Goal: Transaction & Acquisition: Purchase product/service

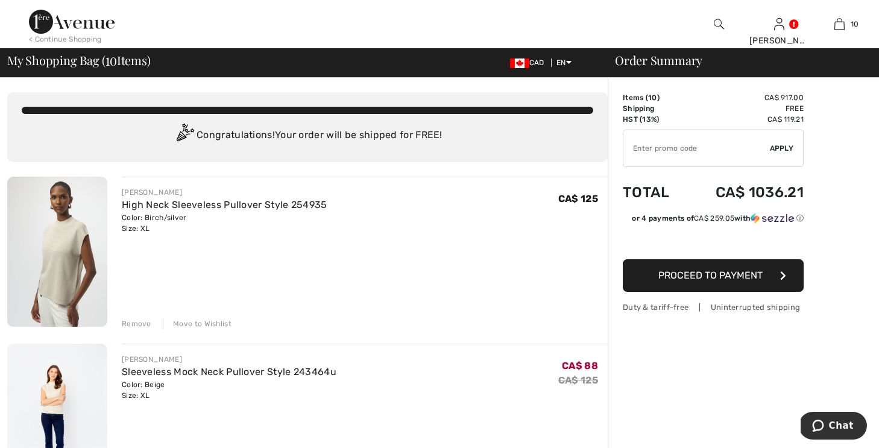
click at [716, 99] on td "CA$ 917.00" at bounding box center [744, 97] width 118 height 11
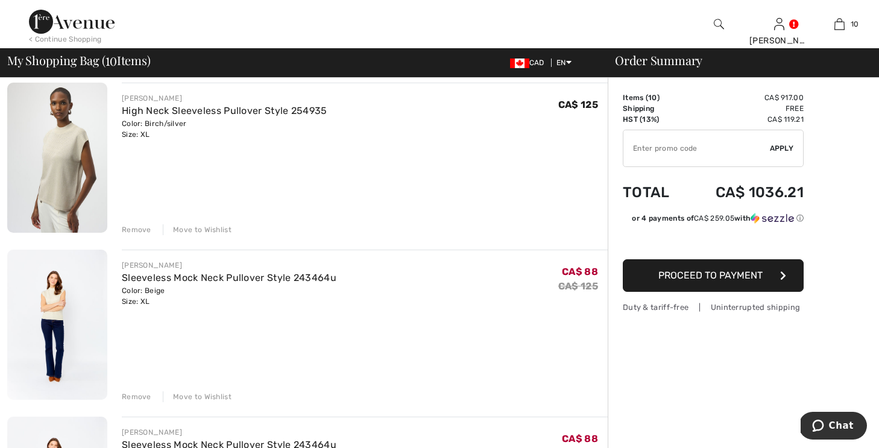
scroll to position [93, 0]
click at [134, 392] on div "Remove" at bounding box center [137, 397] width 30 height 11
click at [137, 394] on div "Remove" at bounding box center [137, 395] width 30 height 11
click at [137, 392] on div "Remove" at bounding box center [137, 395] width 30 height 11
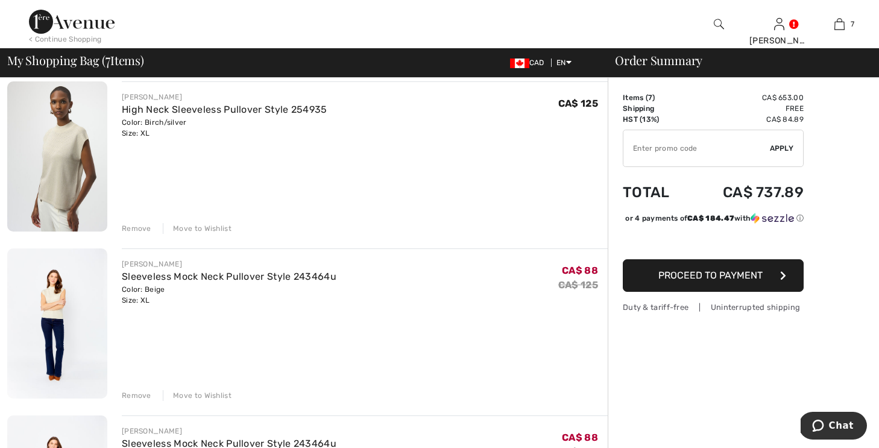
click at [61, 328] on img at bounding box center [57, 323] width 100 height 150
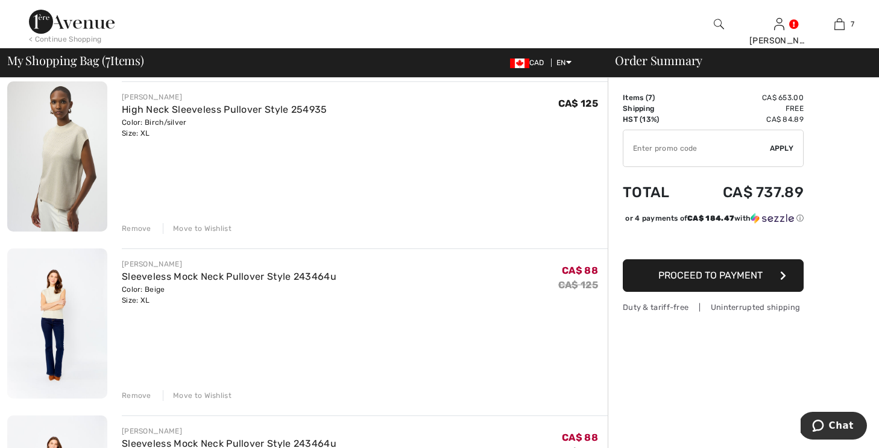
click at [61, 328] on img at bounding box center [57, 323] width 100 height 150
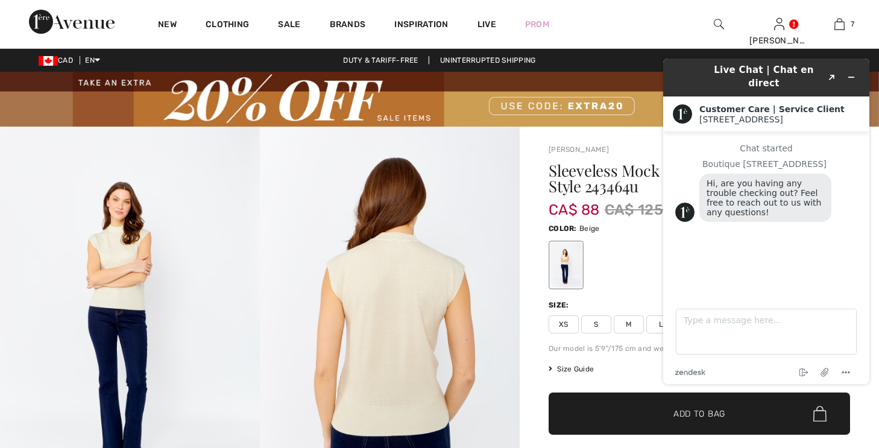
click at [810, 248] on div "Chat started Boutique 1ère Avenue Hi, are you having any trouble checking out? …" at bounding box center [766, 209] width 182 height 133
click at [846, 368] on icon "Menu" at bounding box center [846, 372] width 14 height 14
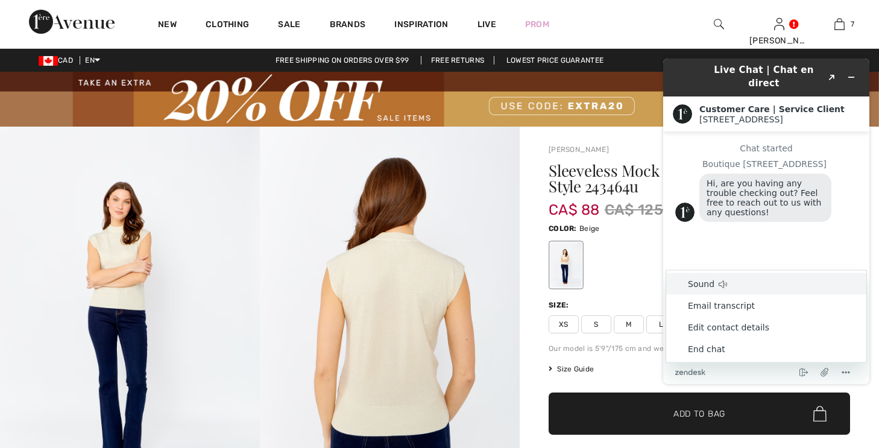
click at [830, 104] on h2 "Customer Care | Service Client" at bounding box center [779, 109] width 160 height 10
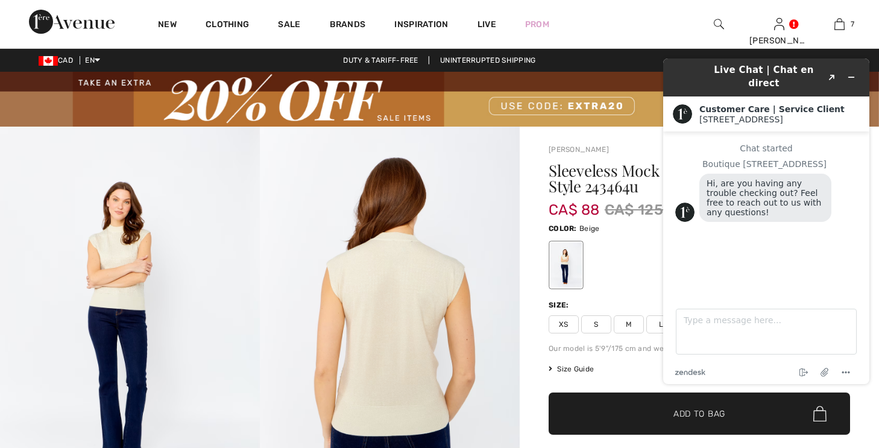
click at [637, 258] on div at bounding box center [699, 265] width 301 height 50
click at [827, 371] on icon "Attach file" at bounding box center [825, 373] width 10 height 10
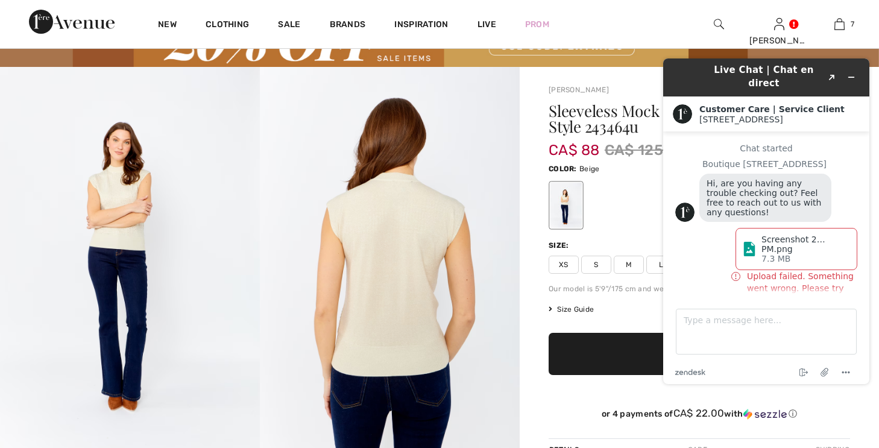
scroll to position [57, 0]
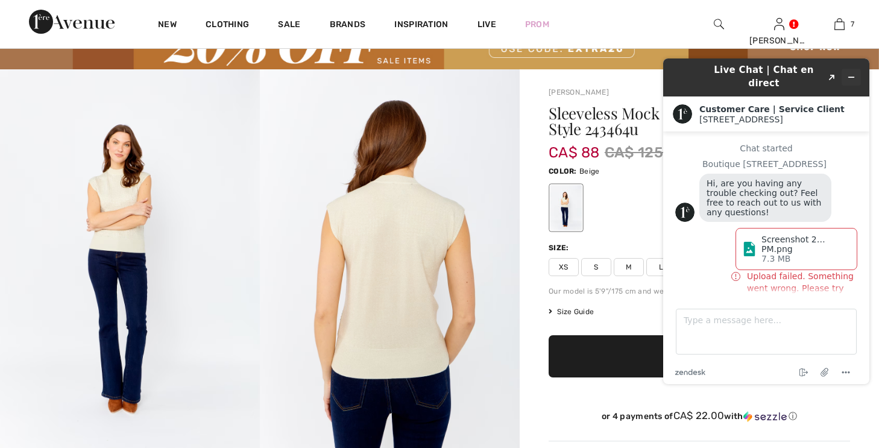
click at [846, 69] on button "Minimize widget" at bounding box center [851, 77] width 19 height 17
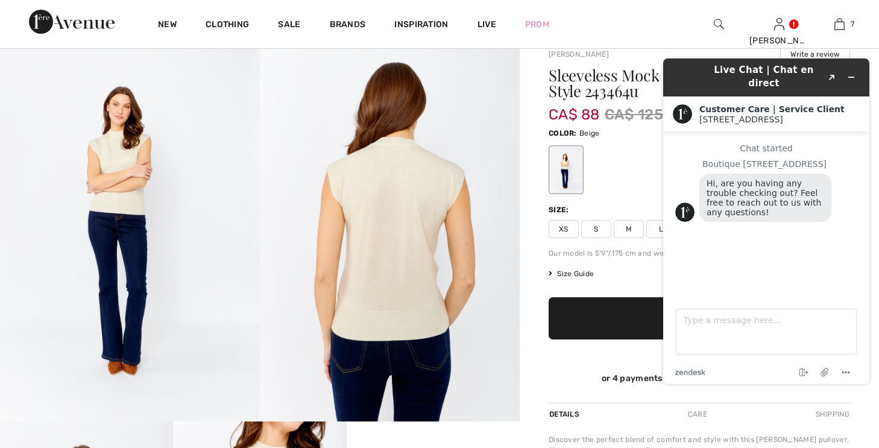
scroll to position [87, 0]
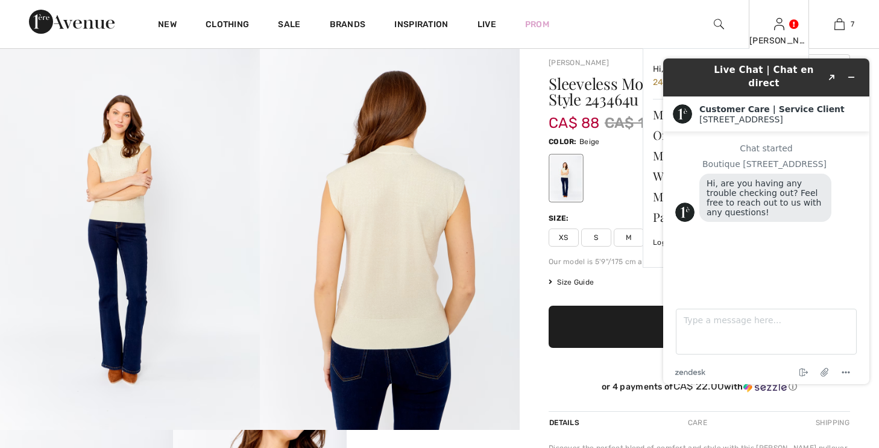
click at [784, 22] on link at bounding box center [779, 23] width 10 height 11
click at [784, 21] on link at bounding box center [779, 23] width 10 height 11
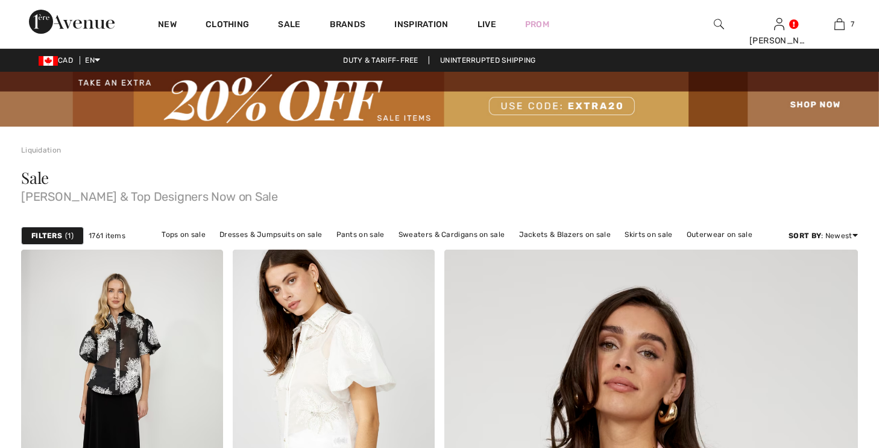
checkbox input "true"
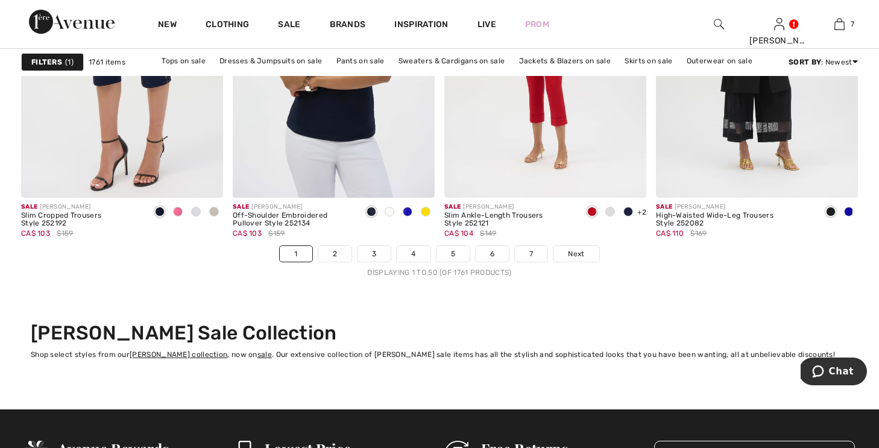
scroll to position [5486, 0]
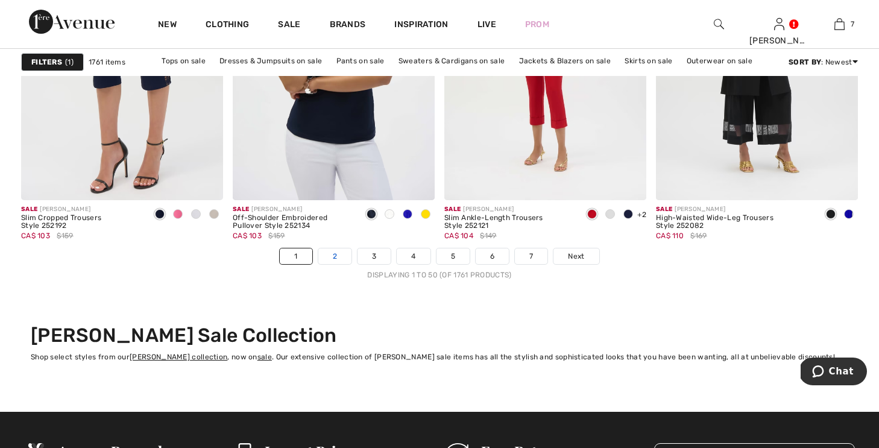
click at [334, 253] on link "2" at bounding box center [334, 256] width 33 height 16
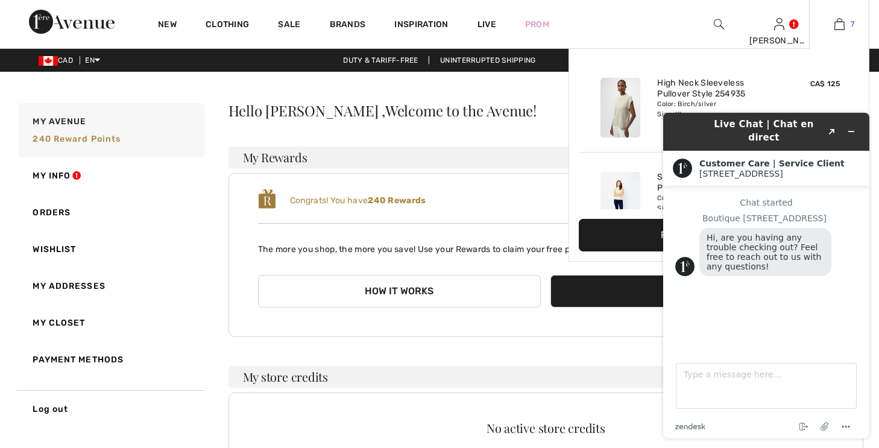
click at [839, 21] on img at bounding box center [839, 24] width 10 height 14
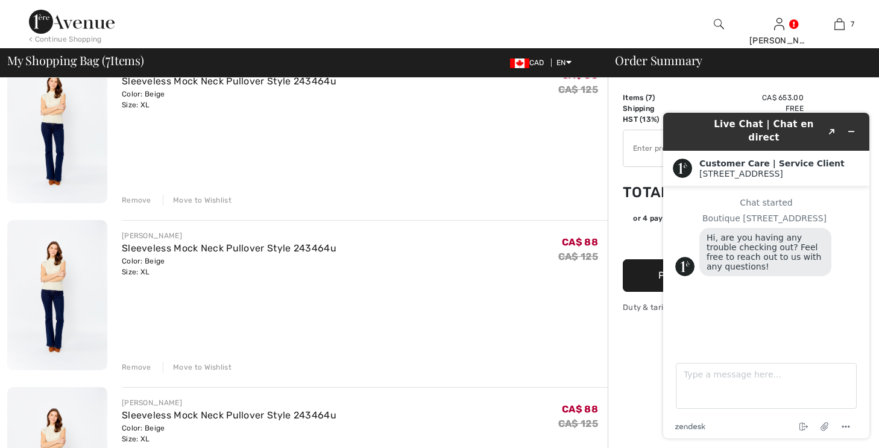
scroll to position [298, 0]
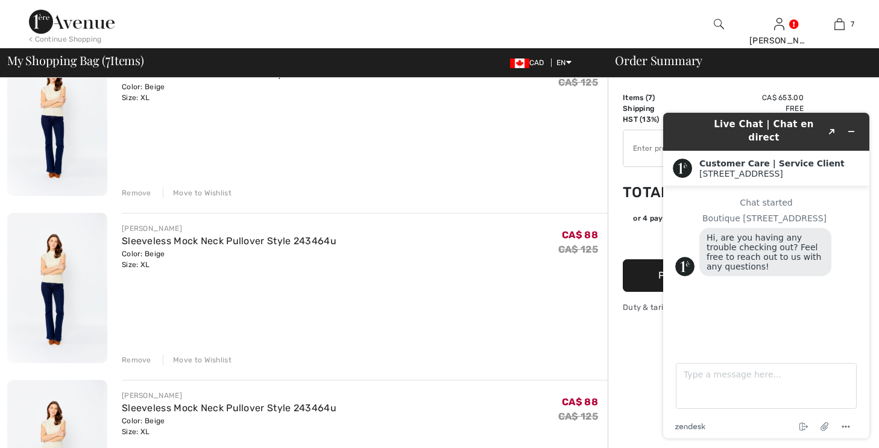
click at [145, 267] on div "Color: Beige Size: XL" at bounding box center [229, 259] width 215 height 22
click at [143, 266] on div "Color: Beige Size: XL" at bounding box center [229, 259] width 215 height 22
click at [133, 358] on div "Remove" at bounding box center [137, 359] width 30 height 11
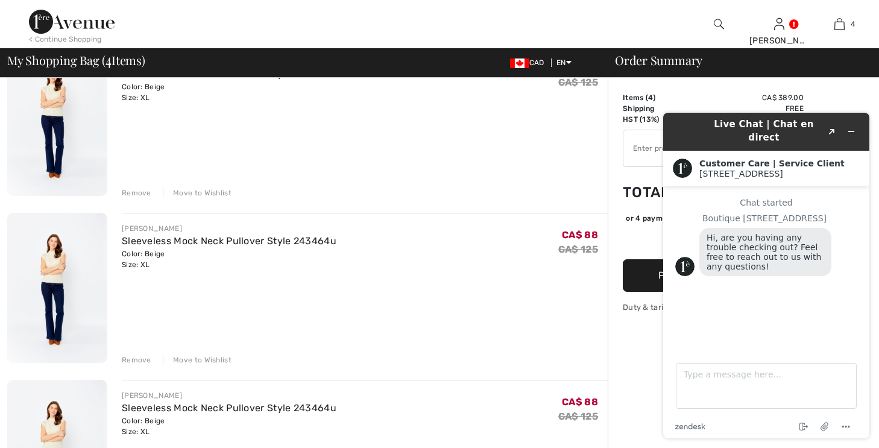
click at [133, 357] on div "Remove" at bounding box center [137, 359] width 30 height 11
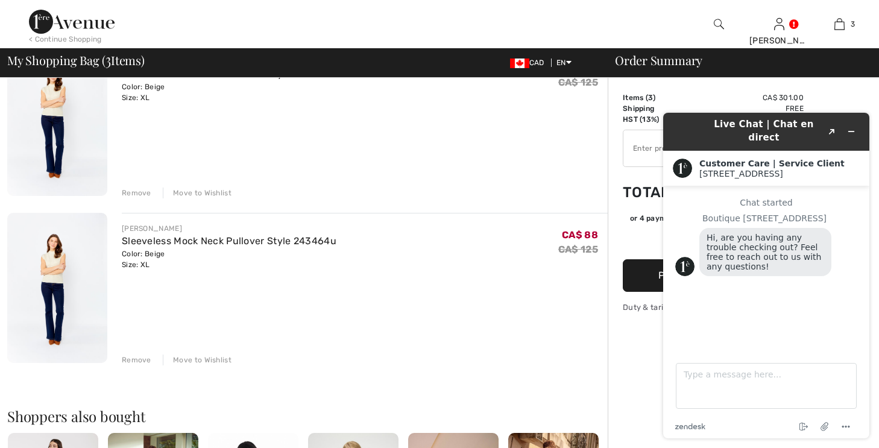
click at [133, 357] on div "Remove" at bounding box center [137, 359] width 30 height 11
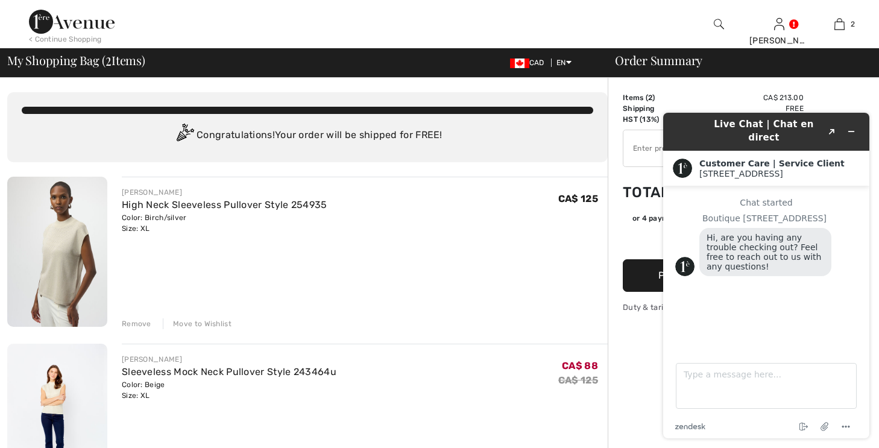
scroll to position [0, 0]
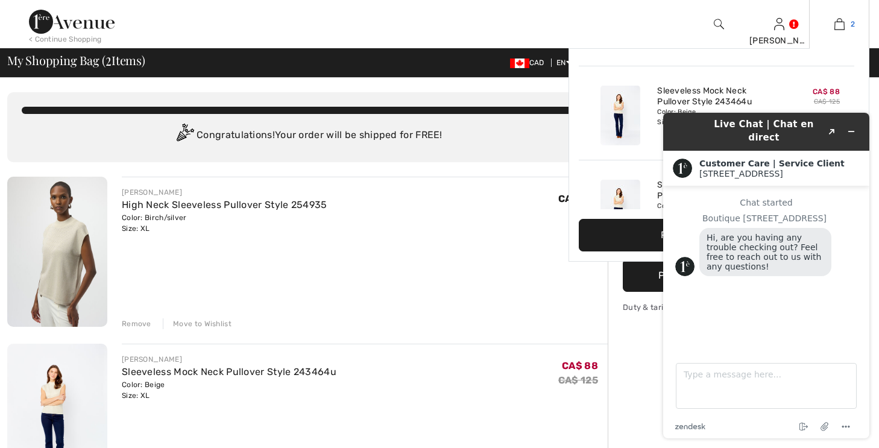
click at [851, 26] on span "2" at bounding box center [853, 24] width 4 height 11
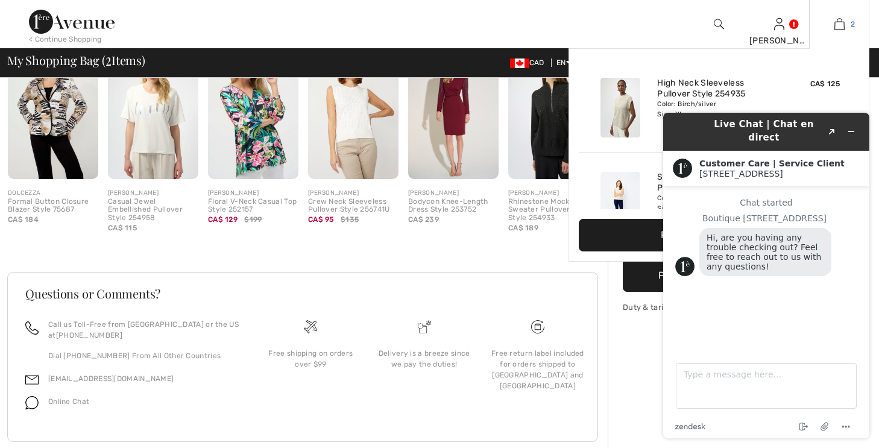
scroll to position [518, 0]
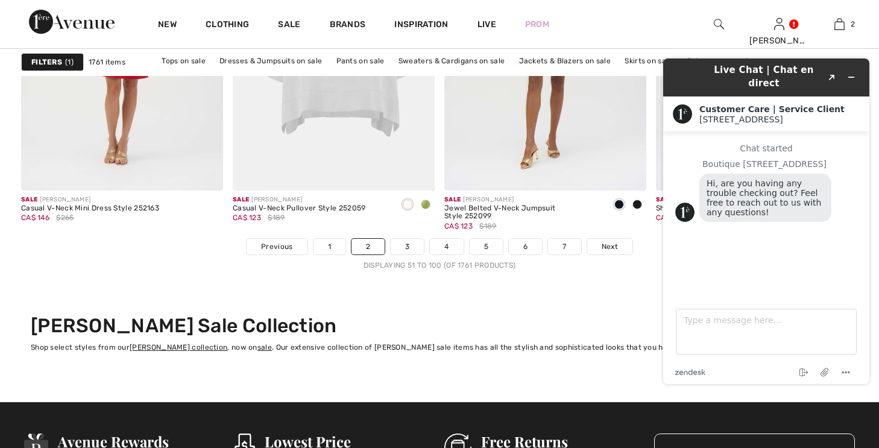
scroll to position [5525, 0]
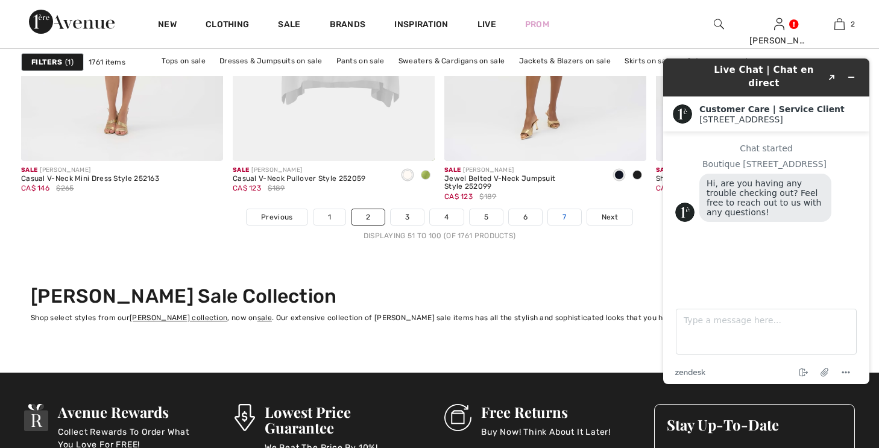
click at [566, 213] on link "7" at bounding box center [564, 217] width 33 height 16
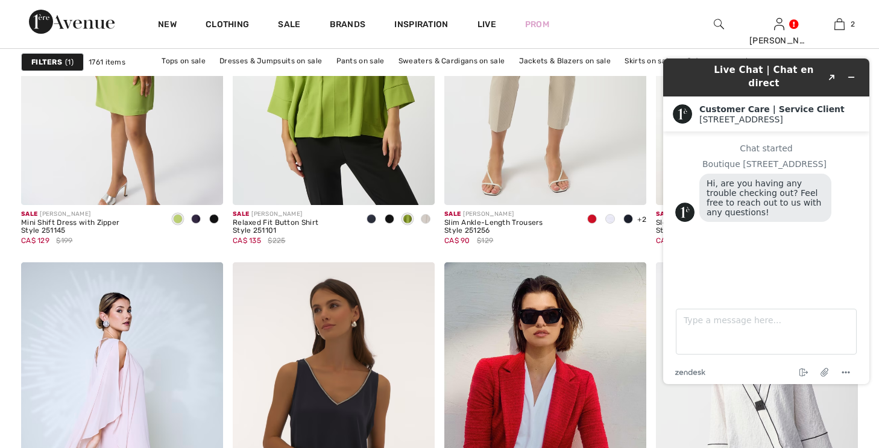
scroll to position [1089, 0]
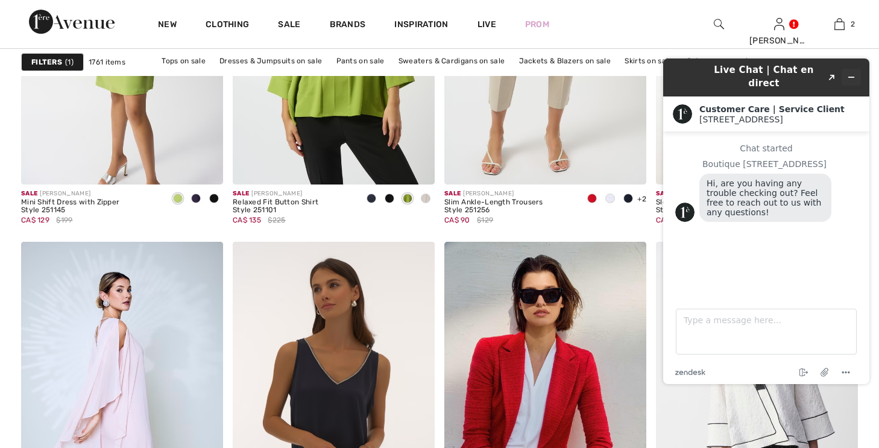
click at [856, 69] on button "Minimize widget" at bounding box center [851, 77] width 19 height 17
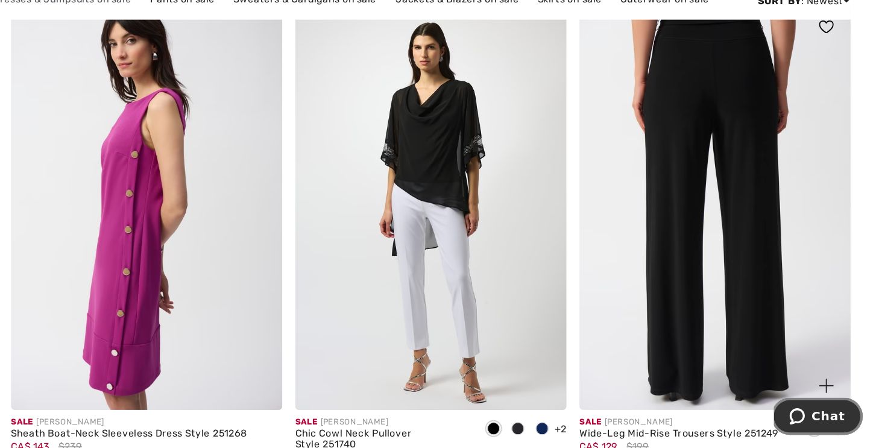
scroll to position [4599, 0]
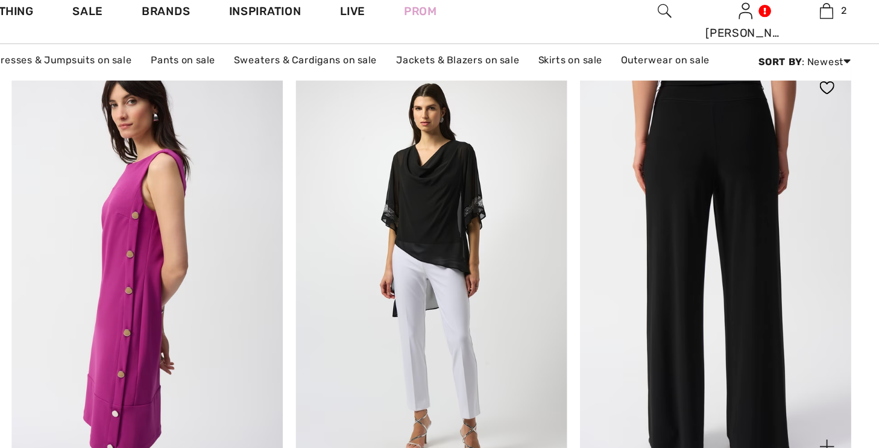
click at [656, 115] on img at bounding box center [757, 214] width 202 height 303
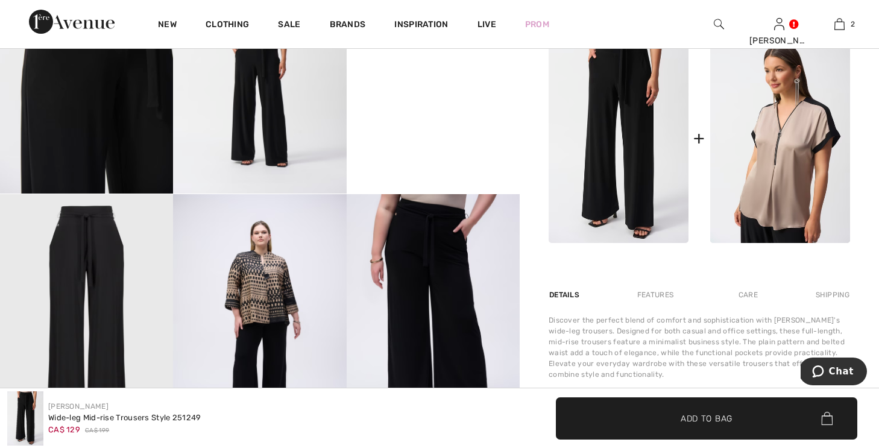
scroll to position [523, 0]
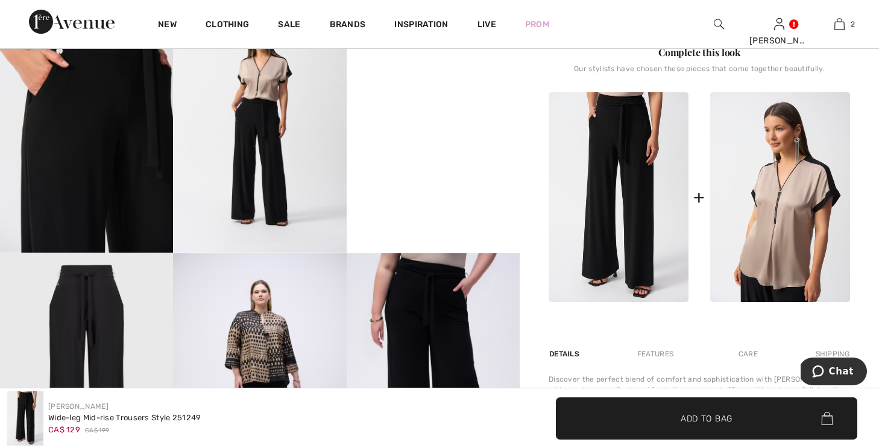
click at [543, 351] on div "Joseph Ribkoff Write a review Wide-leg Mid-rise Trousers Style 251249 CA$ 129 C…" at bounding box center [699, 194] width 359 height 1183
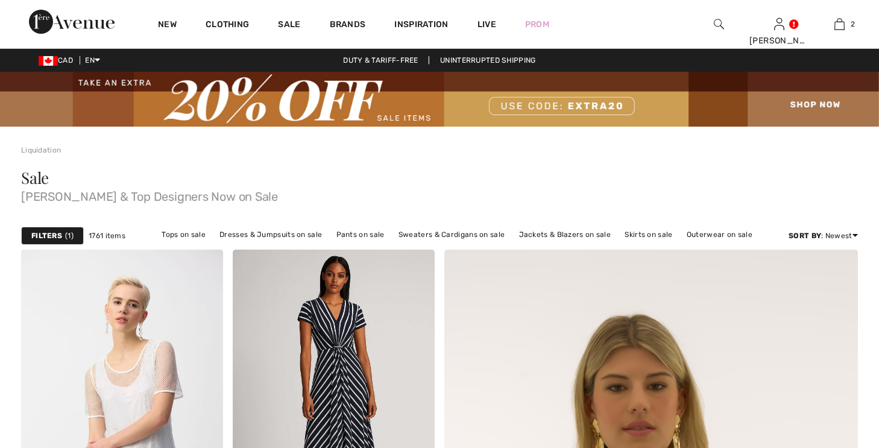
checkbox input "true"
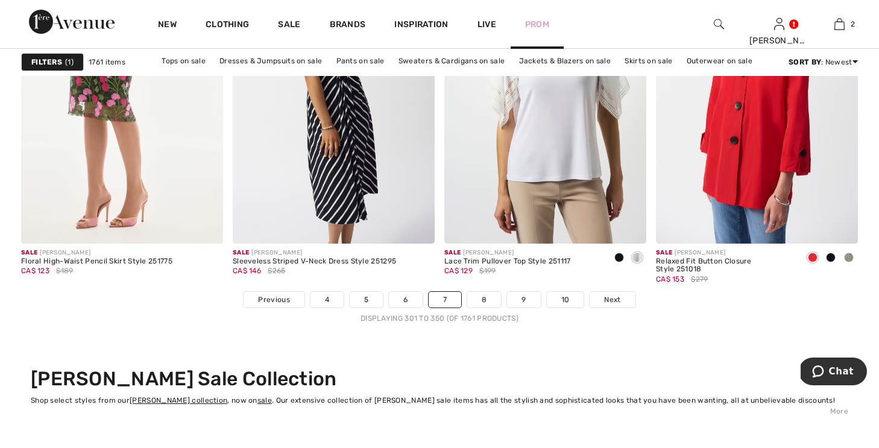
scroll to position [5439, 0]
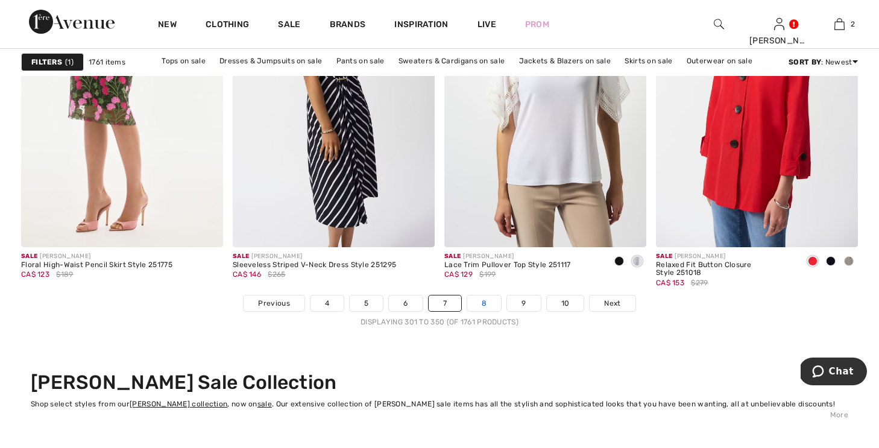
click at [484, 300] on link "8" at bounding box center [484, 303] width 34 height 16
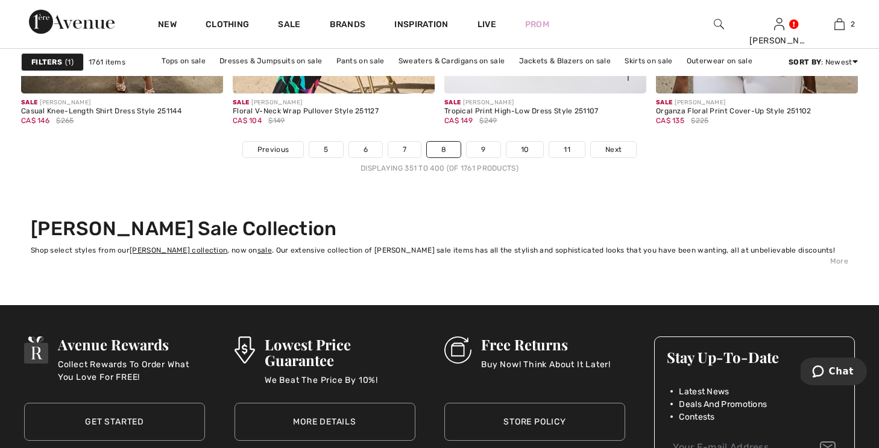
scroll to position [5593, 0]
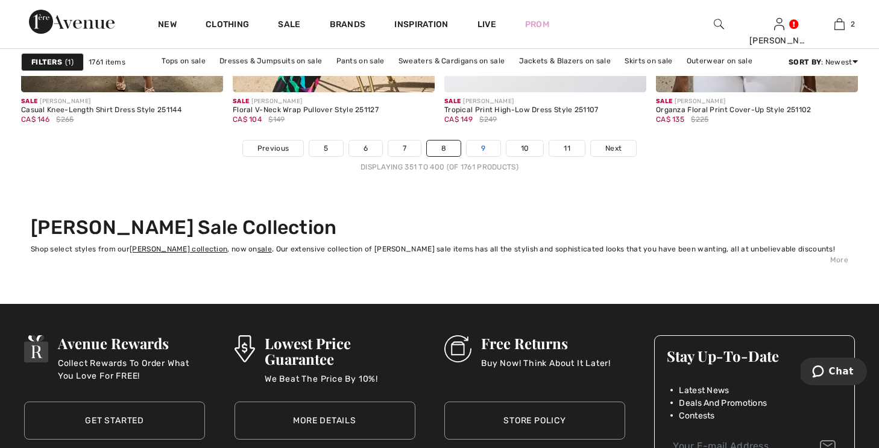
click at [482, 145] on link "9" at bounding box center [483, 148] width 33 height 16
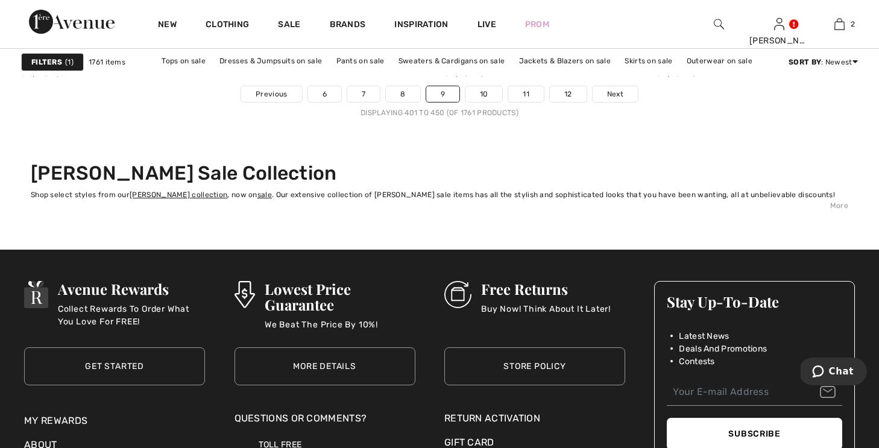
scroll to position [5645, 0]
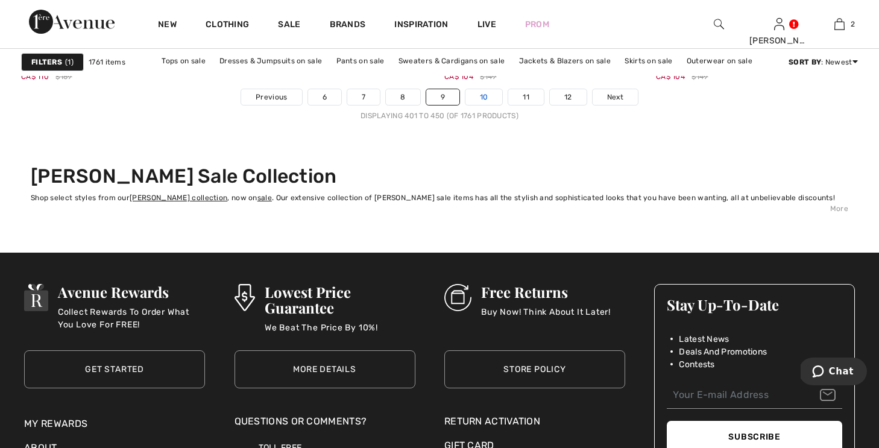
click at [485, 93] on link "10" at bounding box center [483, 97] width 37 height 16
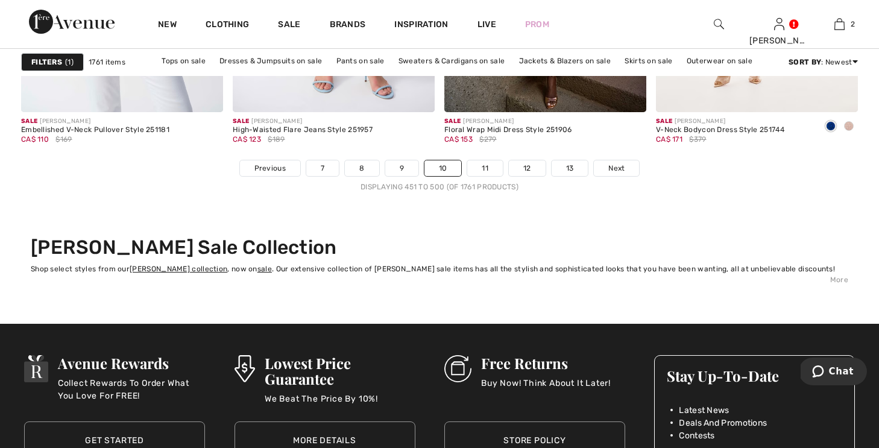
scroll to position [5583, 0]
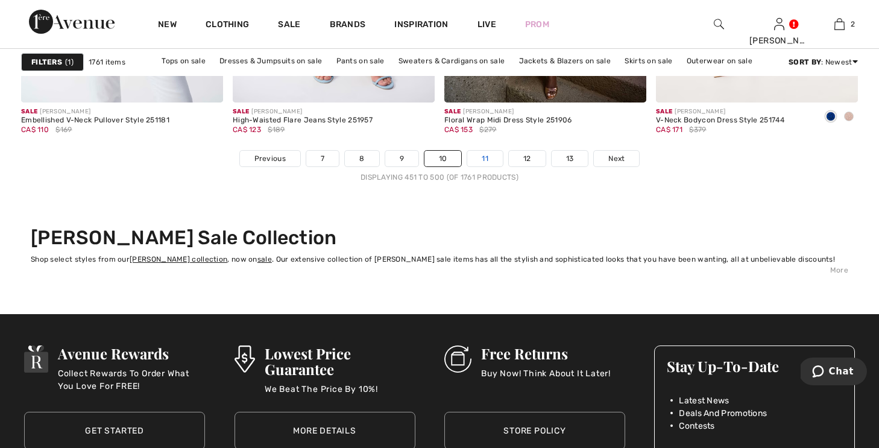
click at [481, 154] on link "11" at bounding box center [485, 159] width 36 height 16
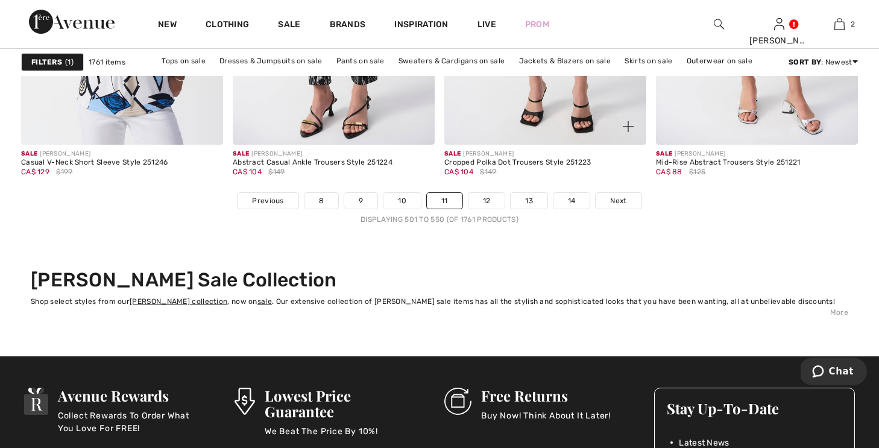
scroll to position [5549, 0]
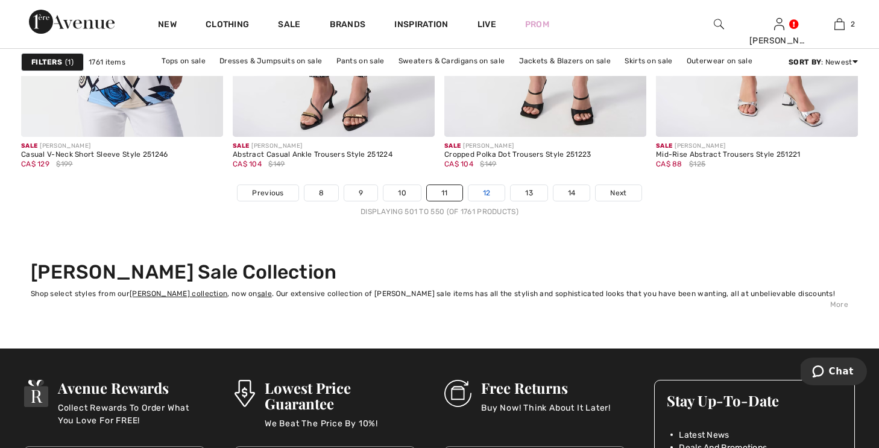
click at [484, 193] on link "12" at bounding box center [486, 193] width 37 height 16
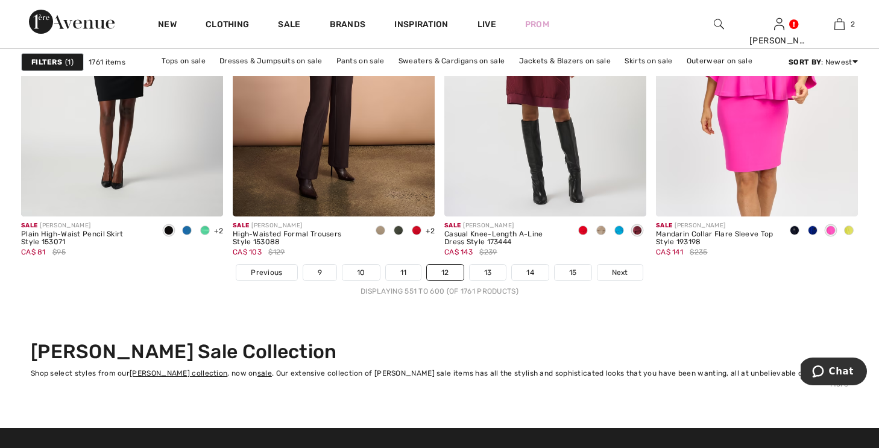
scroll to position [5466, 0]
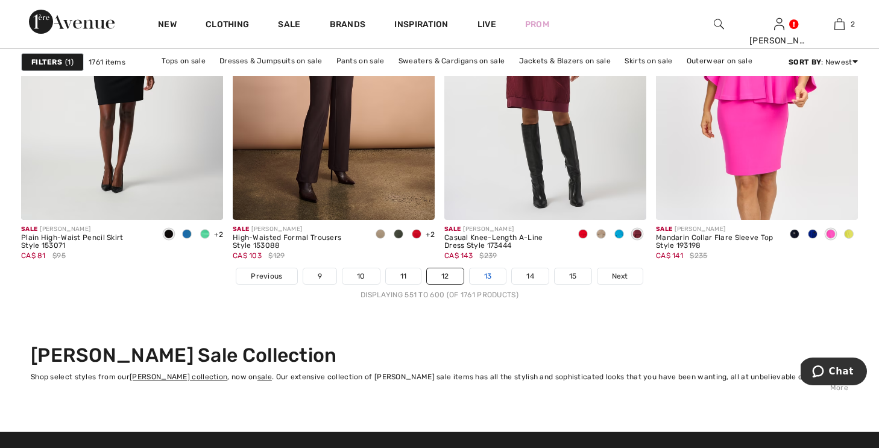
click at [488, 274] on link "13" at bounding box center [488, 276] width 37 height 16
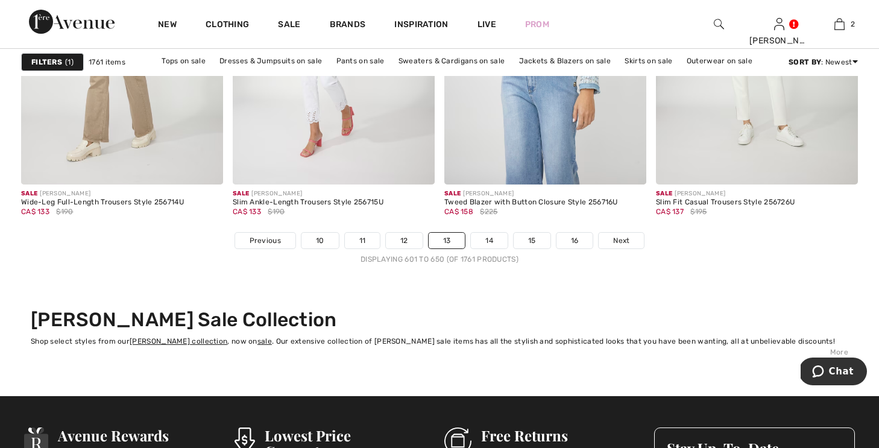
scroll to position [5464, 0]
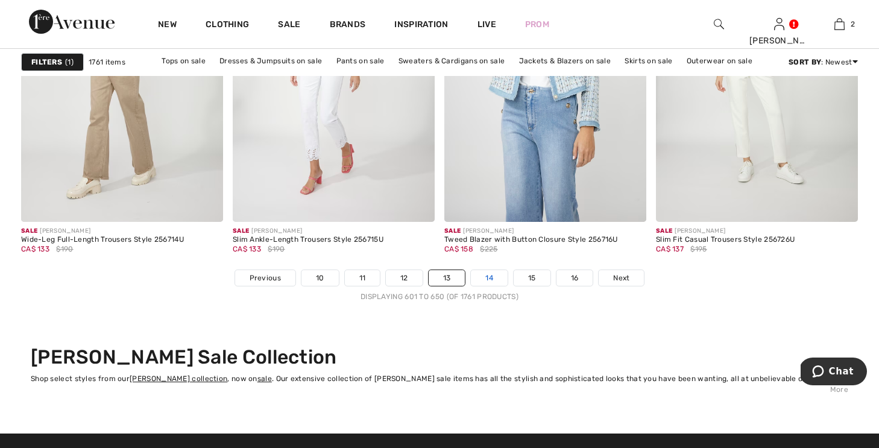
click at [488, 279] on link "14" at bounding box center [489, 278] width 37 height 16
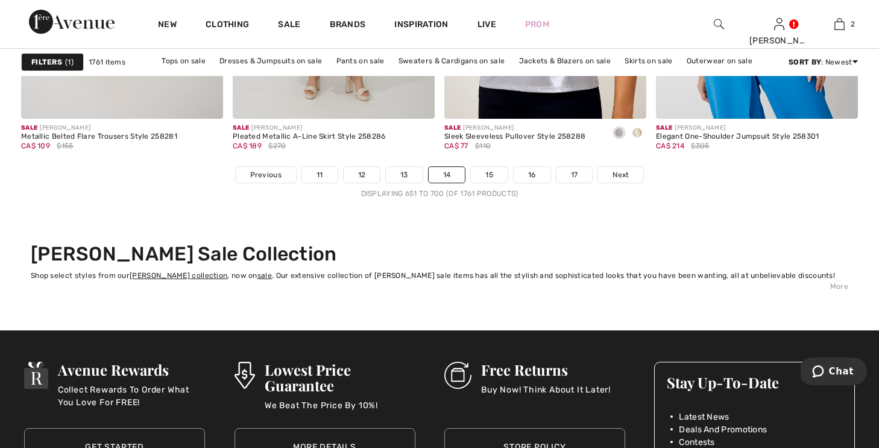
scroll to position [5565, 0]
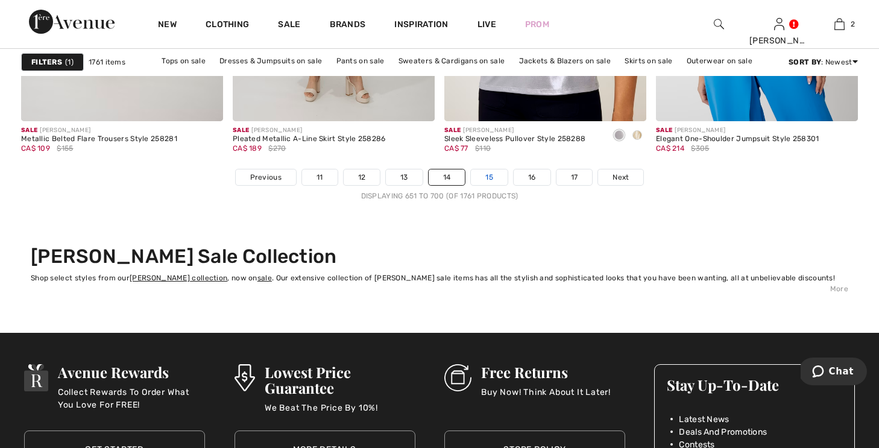
click at [491, 174] on link "15" at bounding box center [489, 177] width 37 height 16
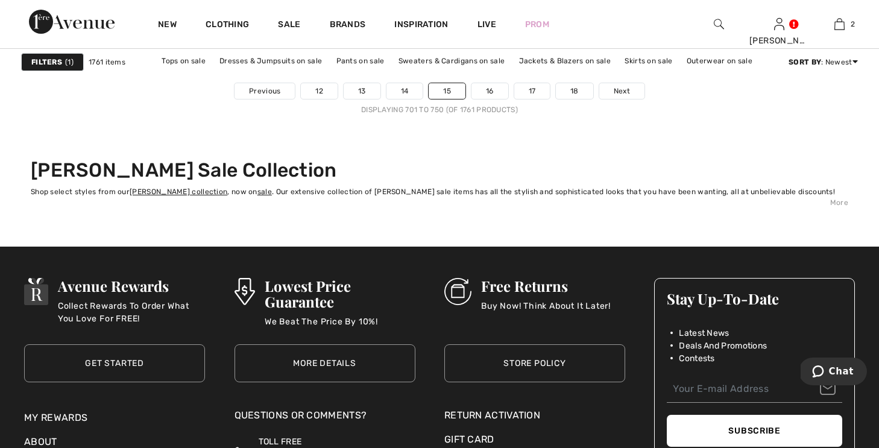
scroll to position [5647, 0]
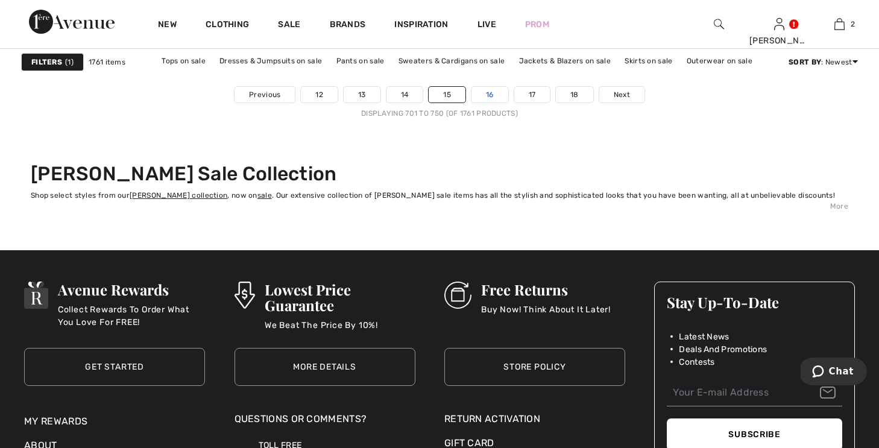
click at [489, 92] on link "16" at bounding box center [489, 95] width 37 height 16
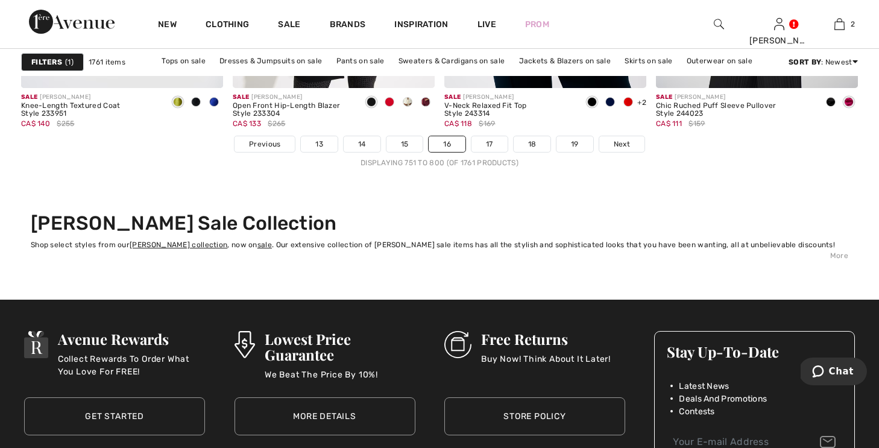
scroll to position [5622, 0]
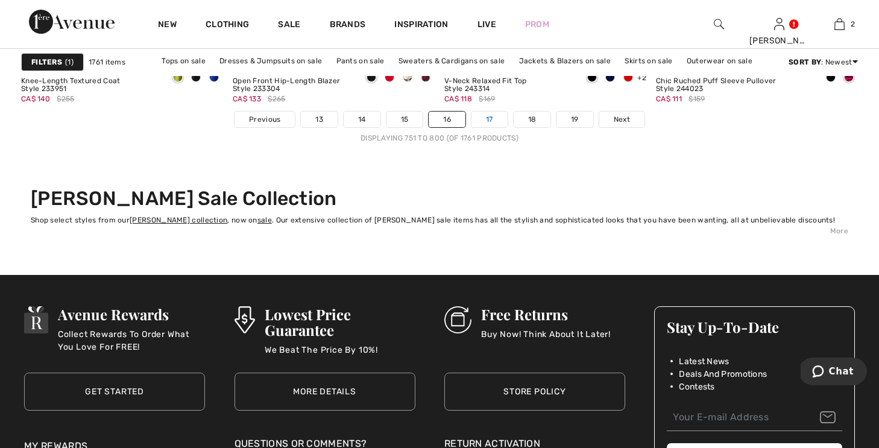
click at [492, 116] on link "17" at bounding box center [489, 120] width 36 height 16
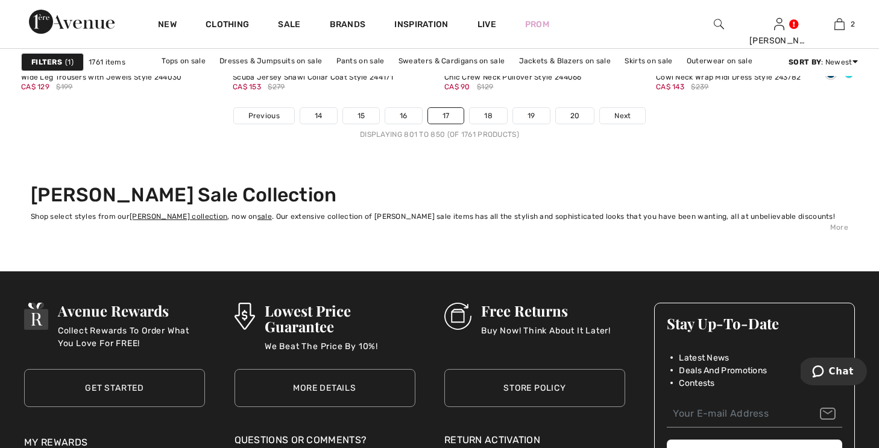
scroll to position [5610, 0]
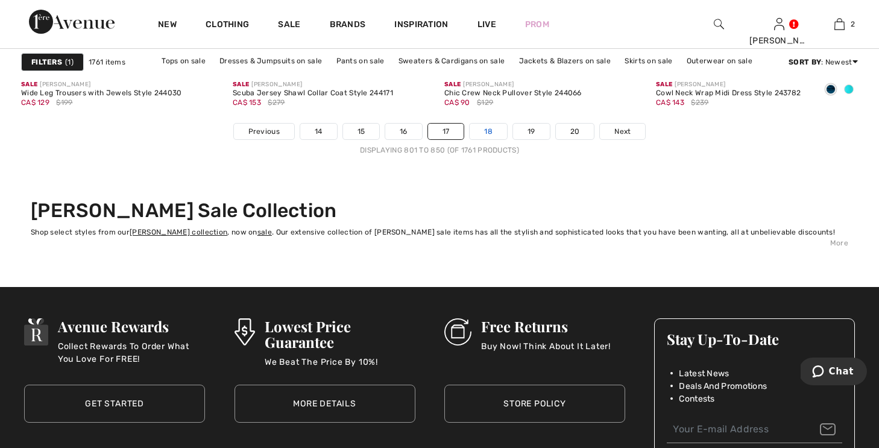
click at [488, 125] on link "18" at bounding box center [488, 132] width 37 height 16
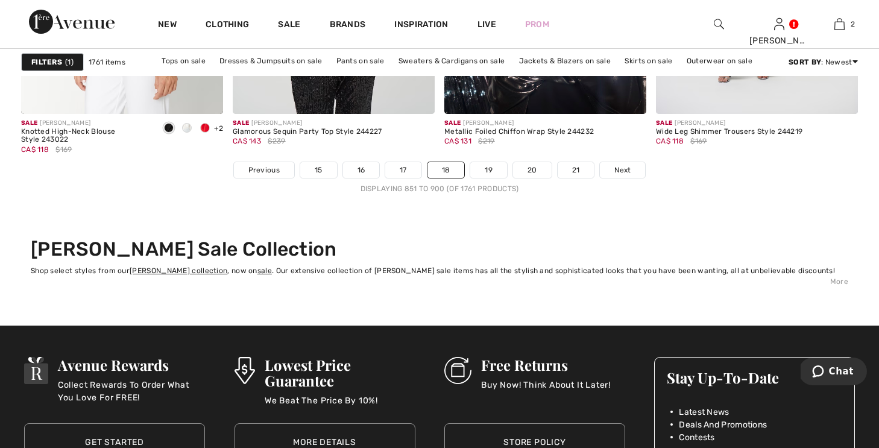
scroll to position [5572, 0]
click at [488, 166] on link "19" at bounding box center [488, 170] width 37 height 16
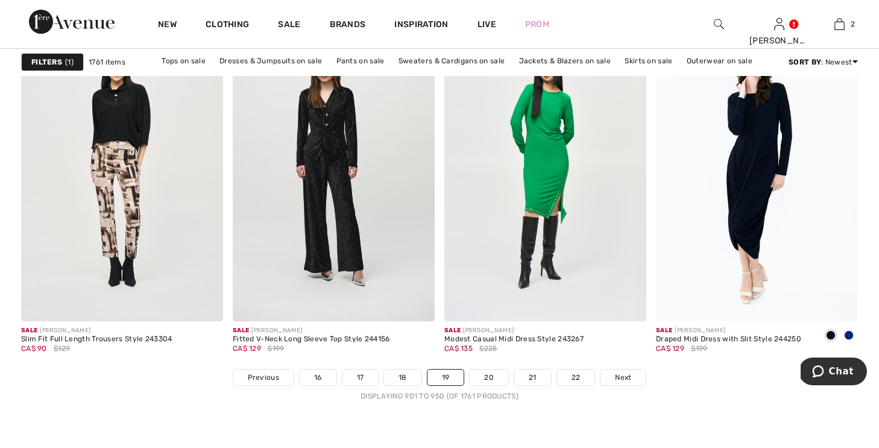
scroll to position [5412, 0]
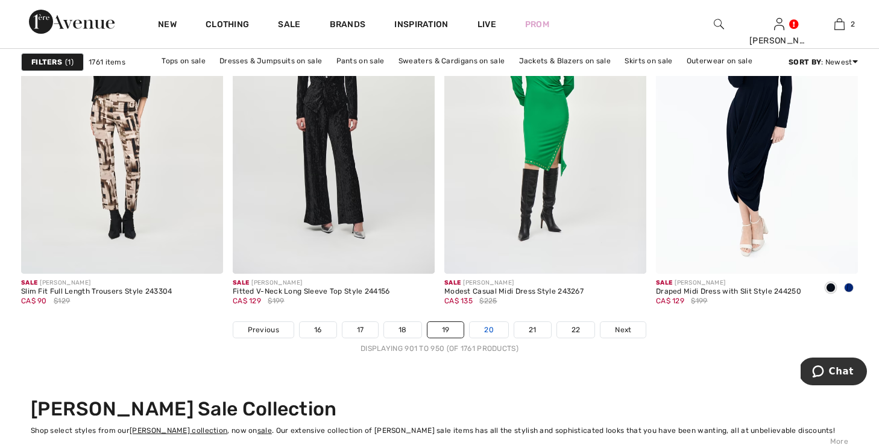
click at [488, 322] on link "20" at bounding box center [489, 330] width 39 height 16
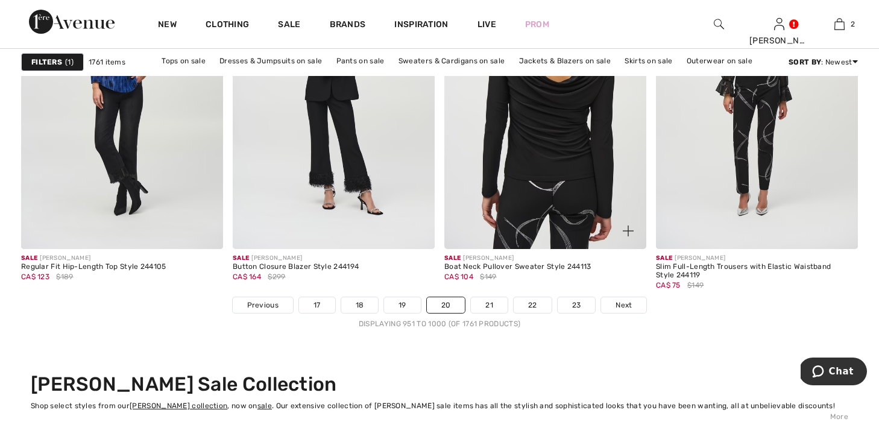
scroll to position [5469, 0]
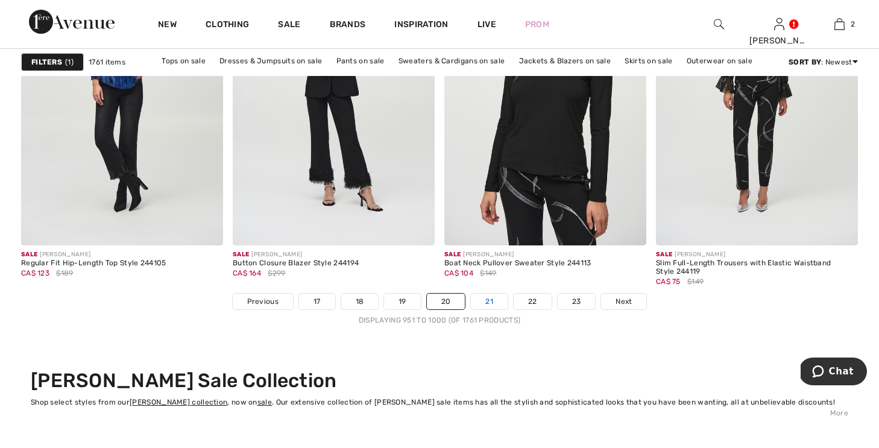
click at [494, 294] on link "21" at bounding box center [489, 302] width 37 height 16
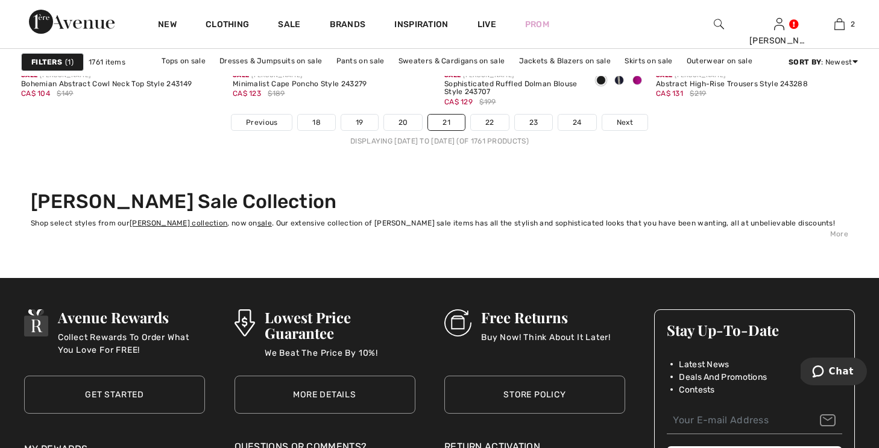
scroll to position [5572, 0]
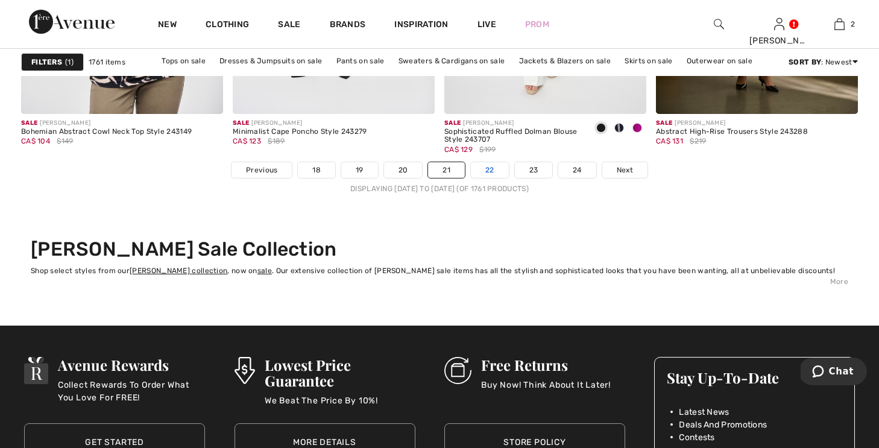
click at [490, 171] on link "22" at bounding box center [490, 170] width 38 height 16
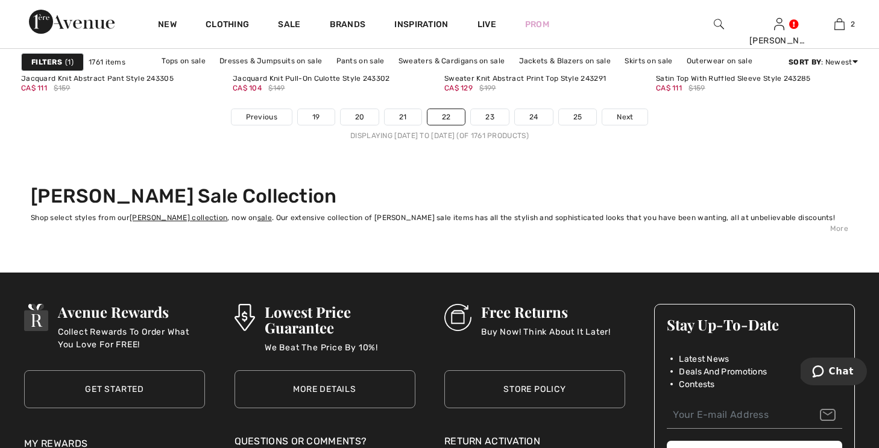
scroll to position [5625, 0]
click at [487, 115] on link "23" at bounding box center [490, 117] width 38 height 16
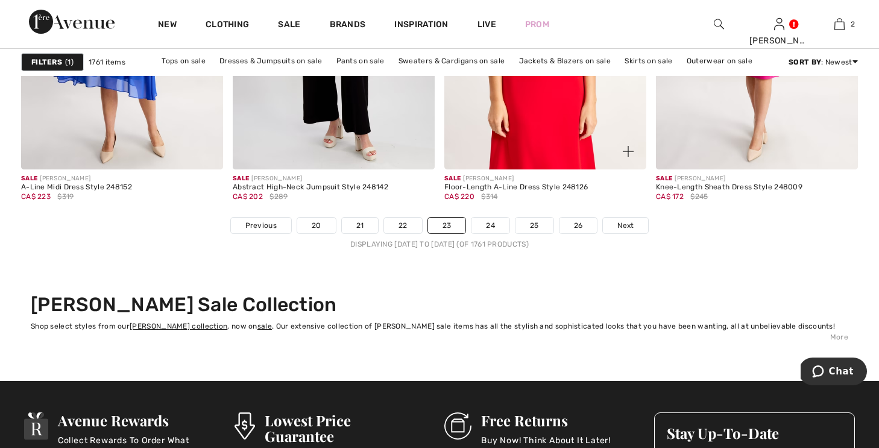
scroll to position [5518, 0]
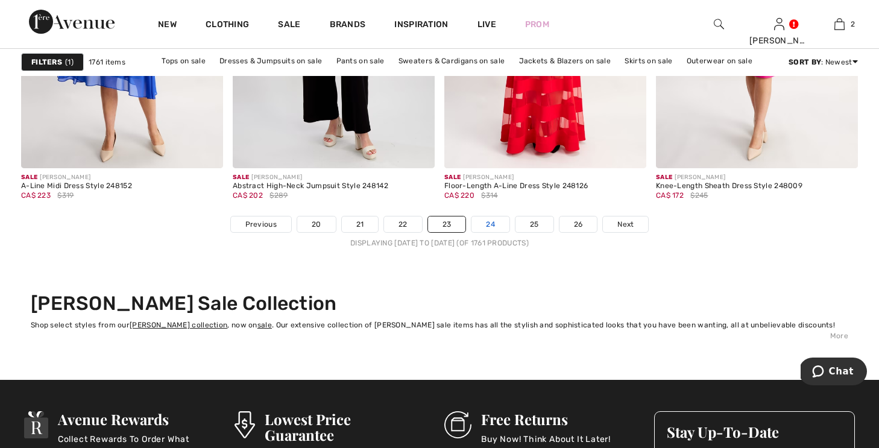
click at [491, 220] on link "24" at bounding box center [490, 224] width 38 height 16
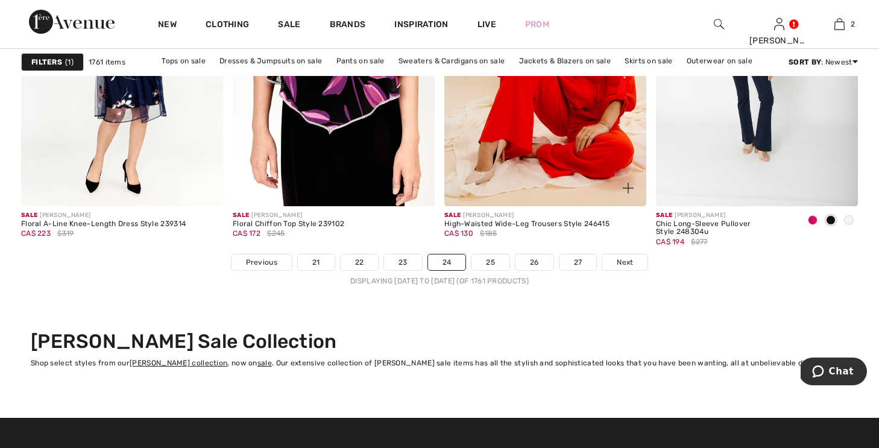
scroll to position [5480, 0]
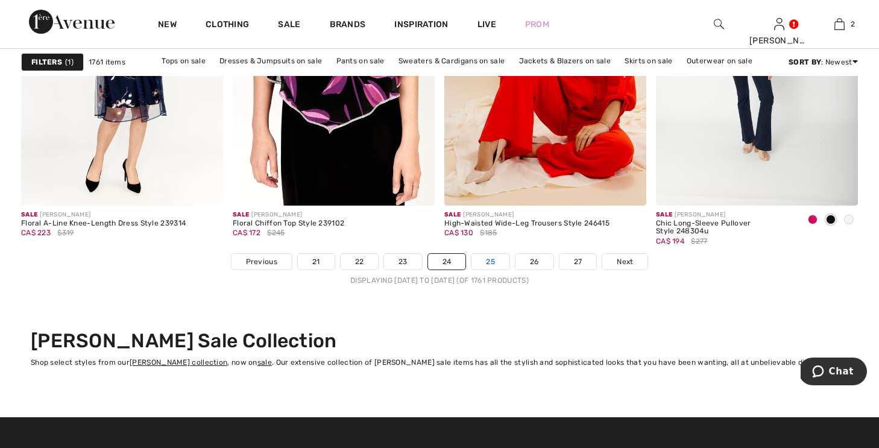
click at [491, 259] on link "25" at bounding box center [490, 262] width 38 height 16
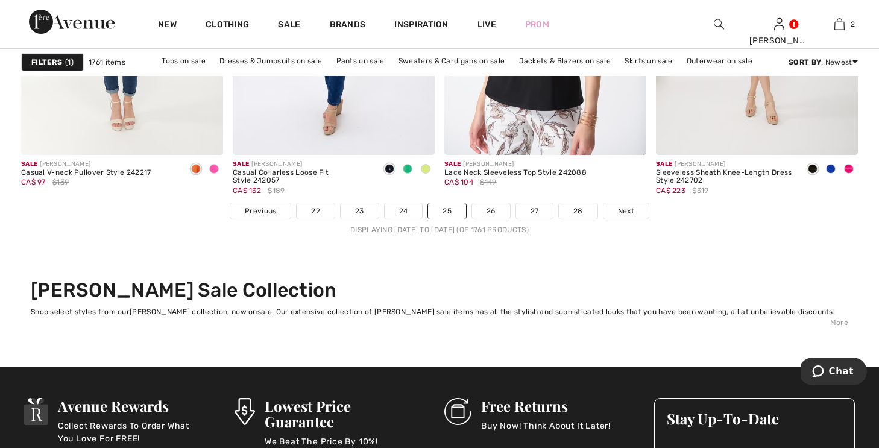
scroll to position [5534, 0]
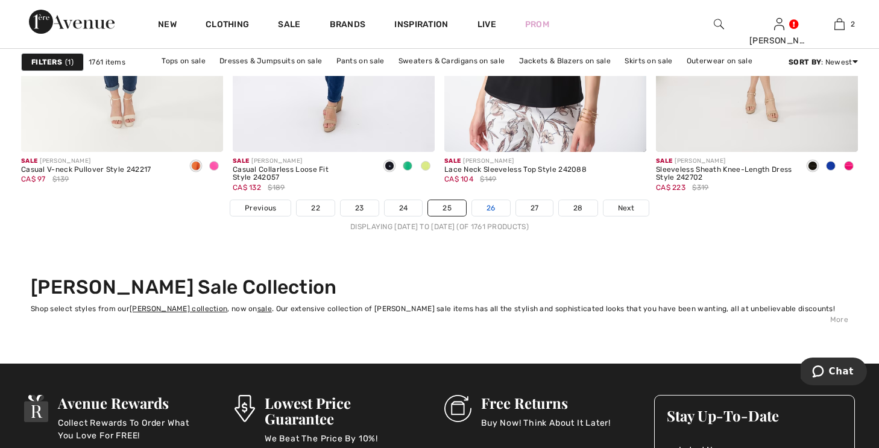
click at [491, 206] on link "26" at bounding box center [491, 208] width 38 height 16
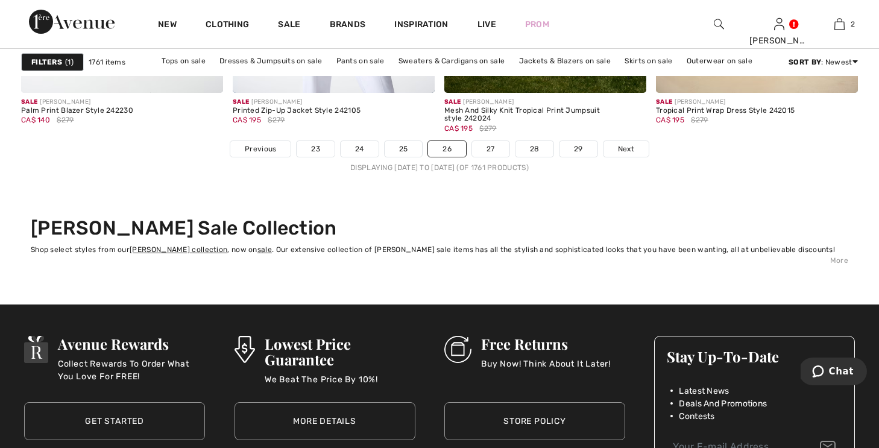
scroll to position [5596, 0]
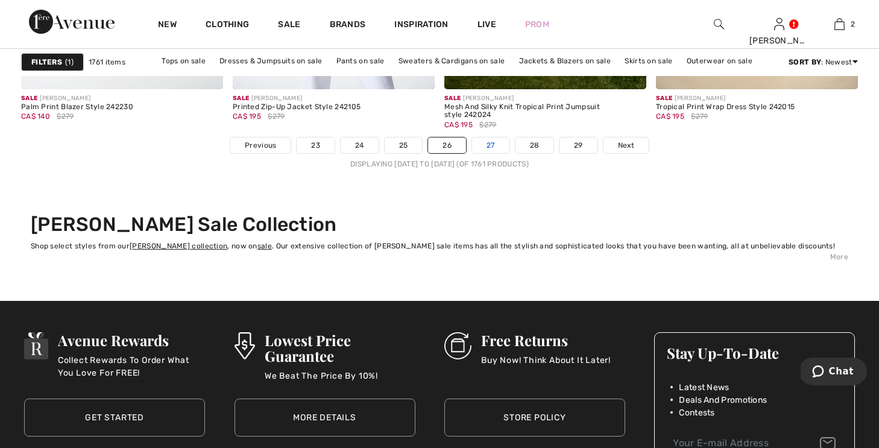
click at [492, 141] on link "27" at bounding box center [490, 145] width 37 height 16
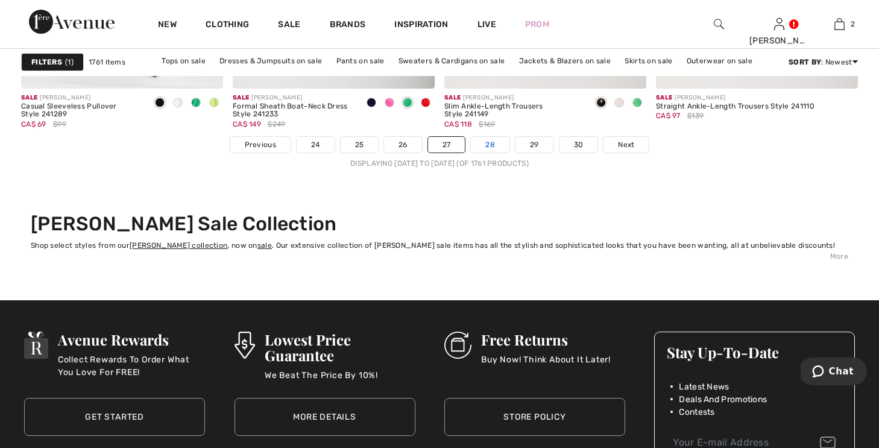
scroll to position [5598, 0]
click at [492, 143] on link "28" at bounding box center [490, 144] width 39 height 16
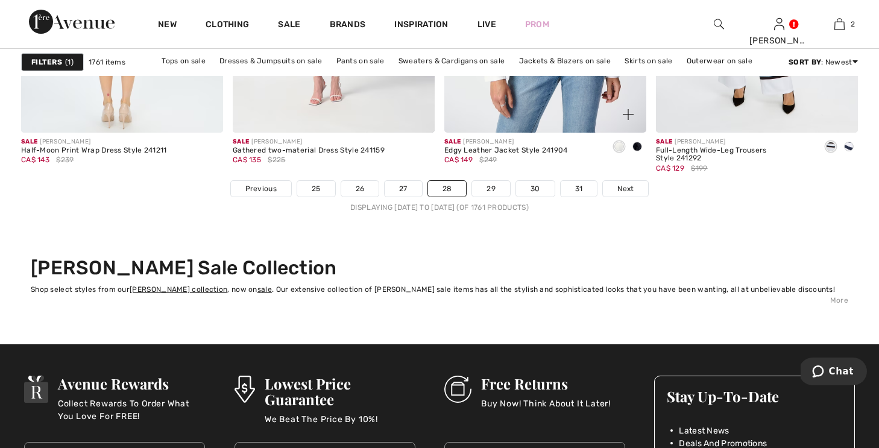
scroll to position [5567, 0]
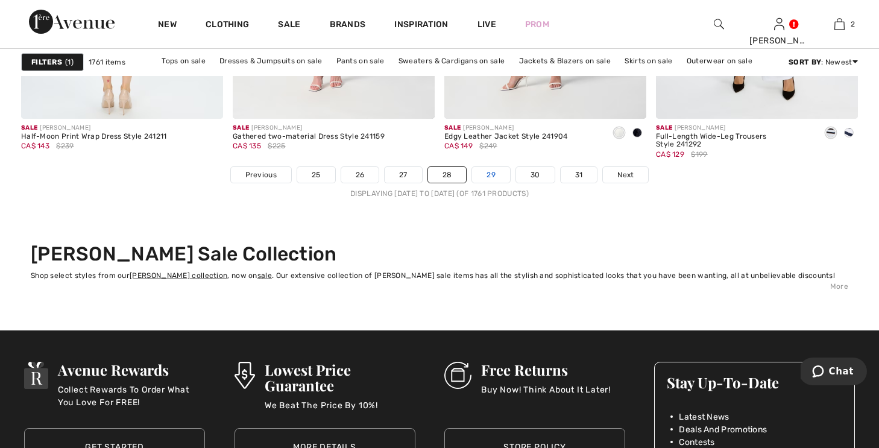
click at [487, 174] on link "29" at bounding box center [491, 175] width 38 height 16
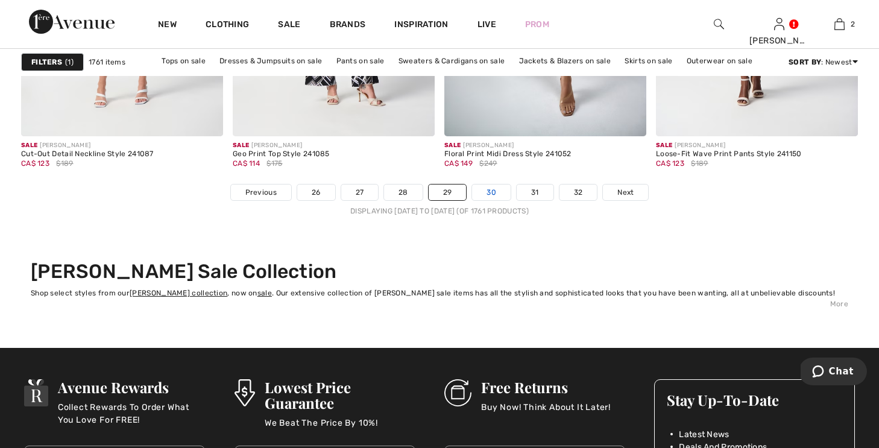
scroll to position [5552, 0]
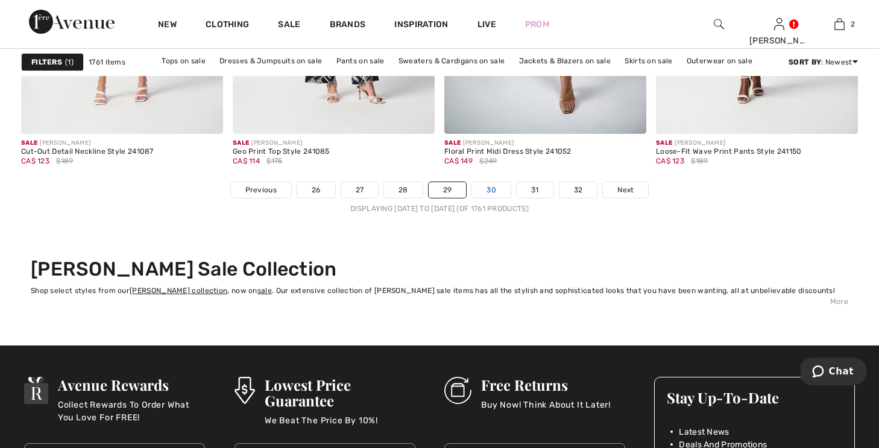
click at [494, 186] on link "30" at bounding box center [491, 190] width 39 height 16
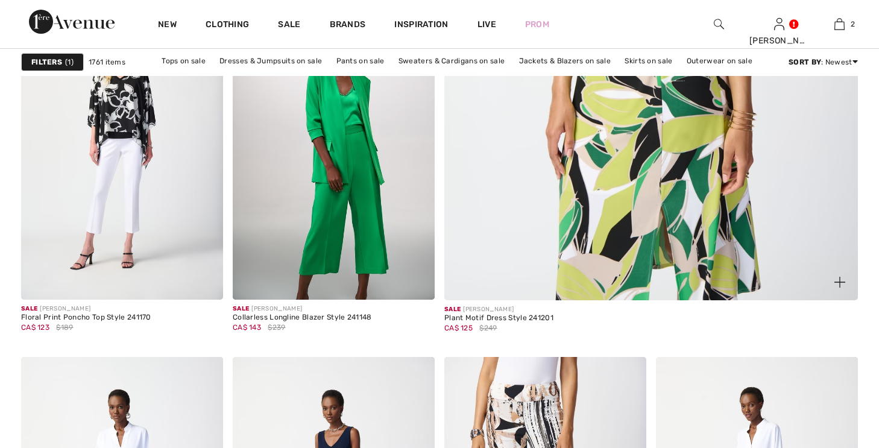
checkbox input "true"
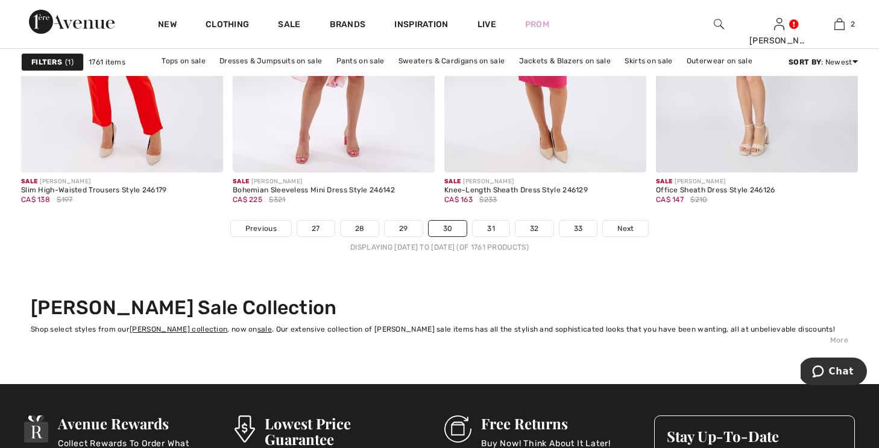
scroll to position [5506, 0]
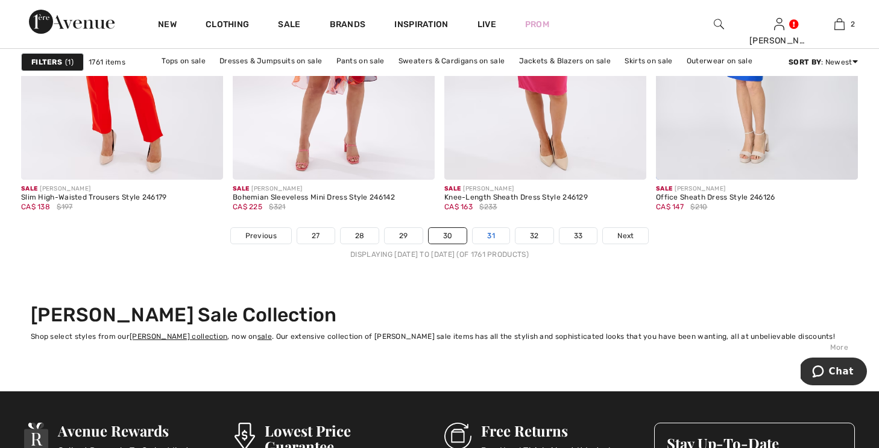
click at [487, 233] on link "31" at bounding box center [491, 236] width 37 height 16
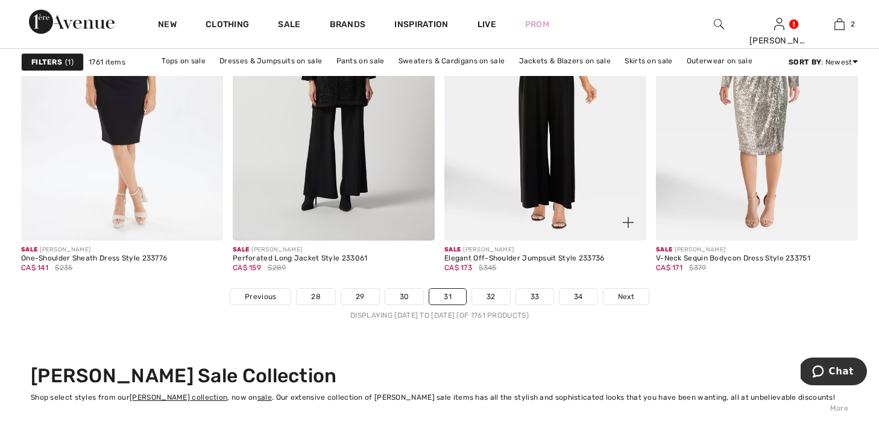
scroll to position [5455, 0]
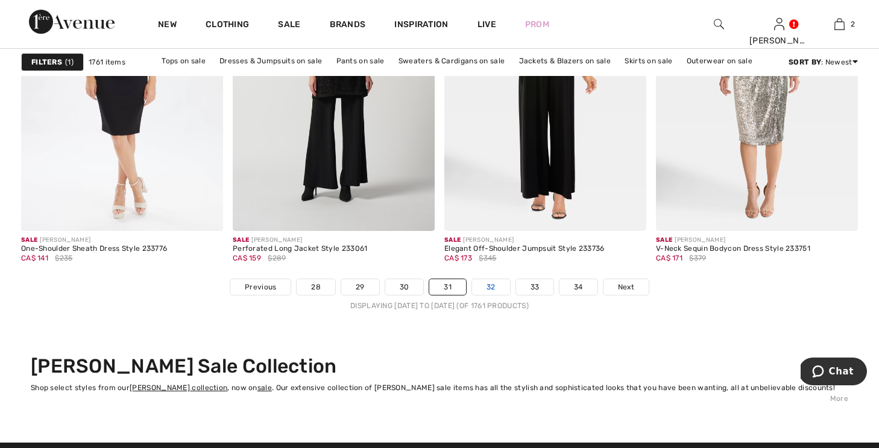
click at [493, 284] on link "32" at bounding box center [491, 287] width 38 height 16
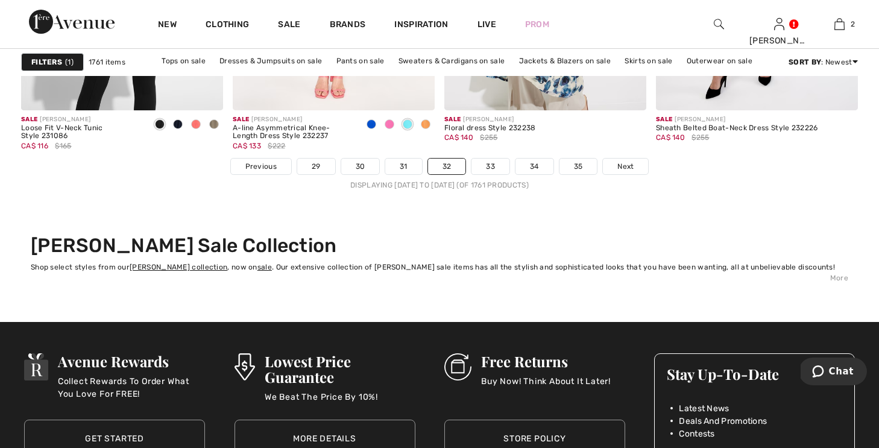
scroll to position [5572, 0]
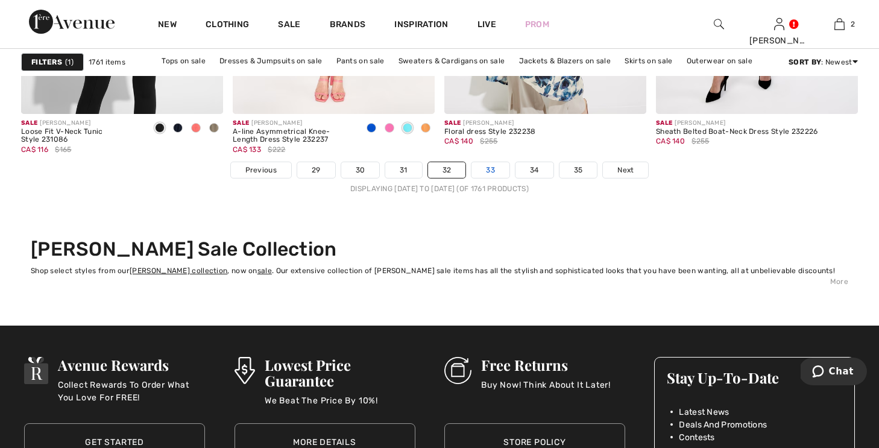
click at [493, 166] on link "33" at bounding box center [490, 170] width 38 height 16
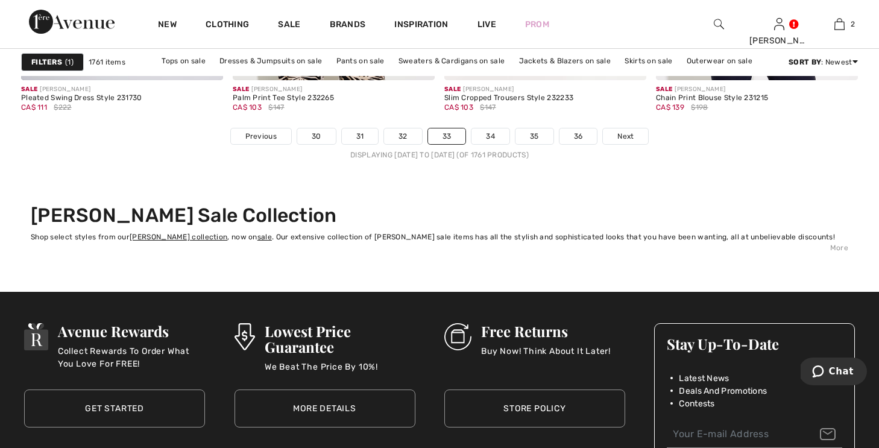
scroll to position [5585, 0]
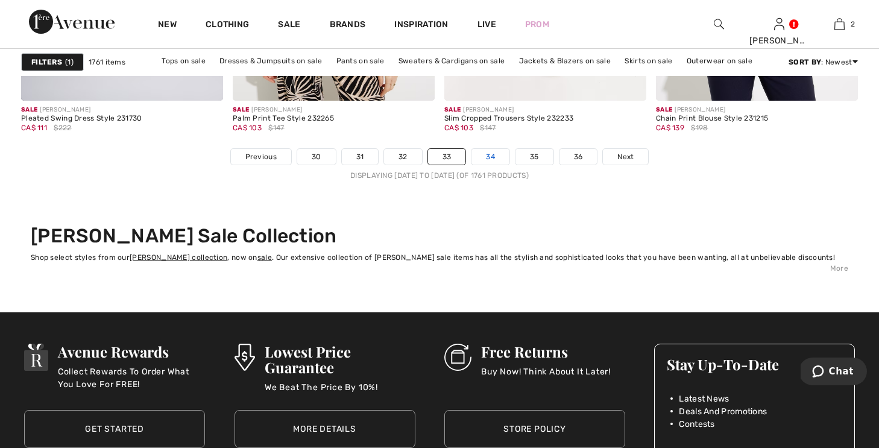
click at [492, 156] on link "34" at bounding box center [490, 157] width 38 height 16
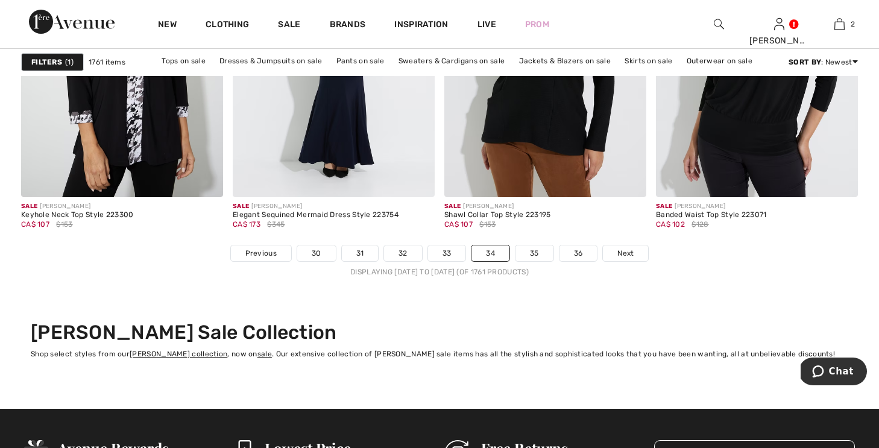
scroll to position [5498, 0]
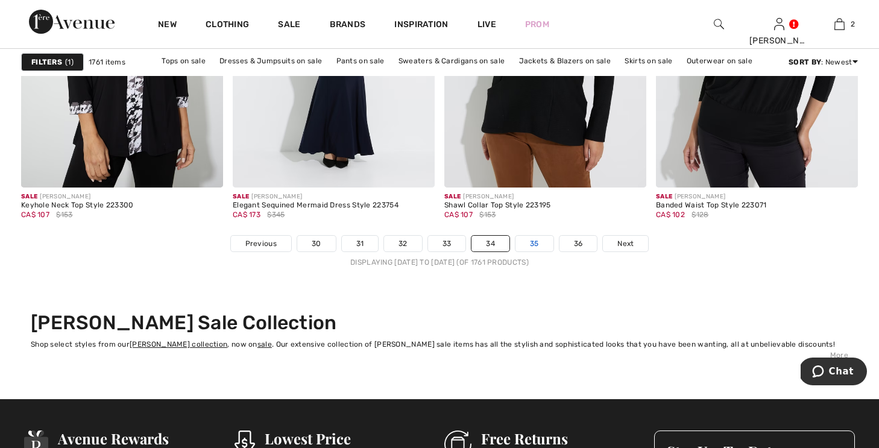
click at [534, 241] on link "35" at bounding box center [534, 244] width 38 height 16
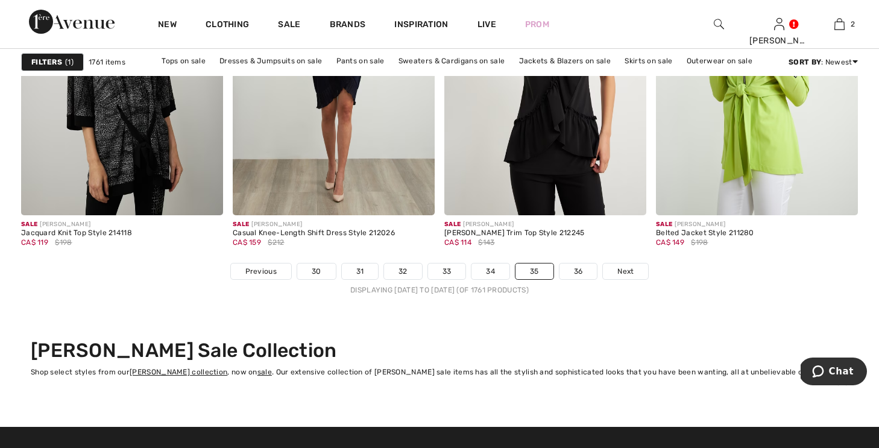
scroll to position [5480, 0]
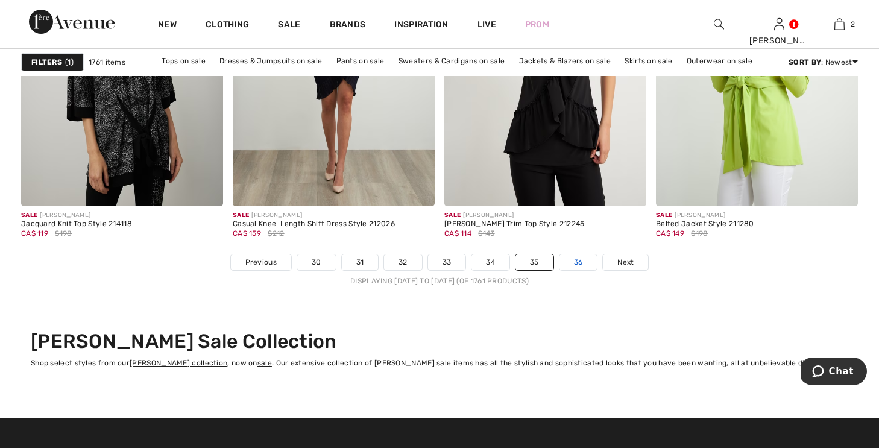
click at [573, 261] on link "36" at bounding box center [578, 262] width 38 height 16
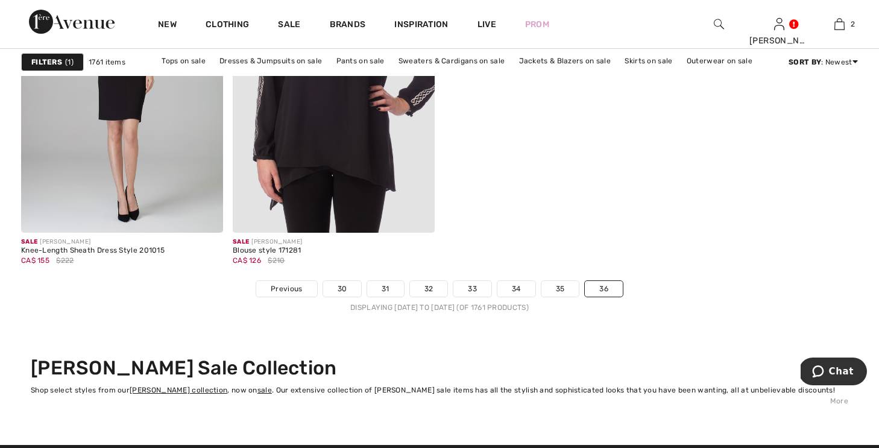
scroll to position [1312, 0]
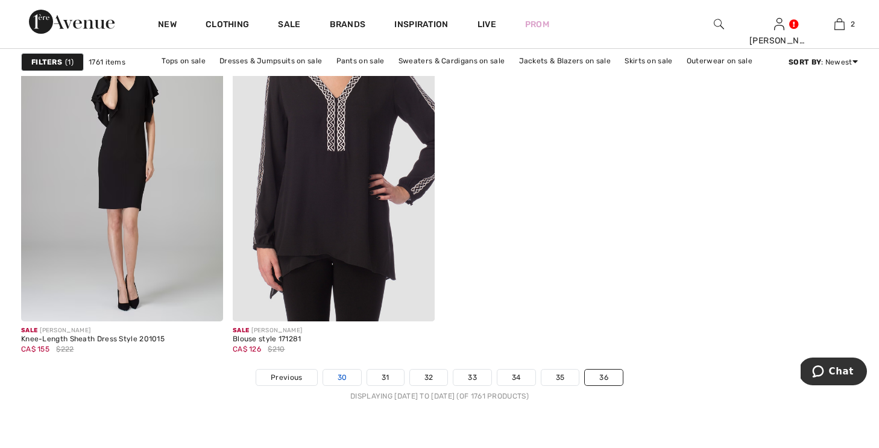
click at [338, 375] on link "30" at bounding box center [342, 378] width 39 height 16
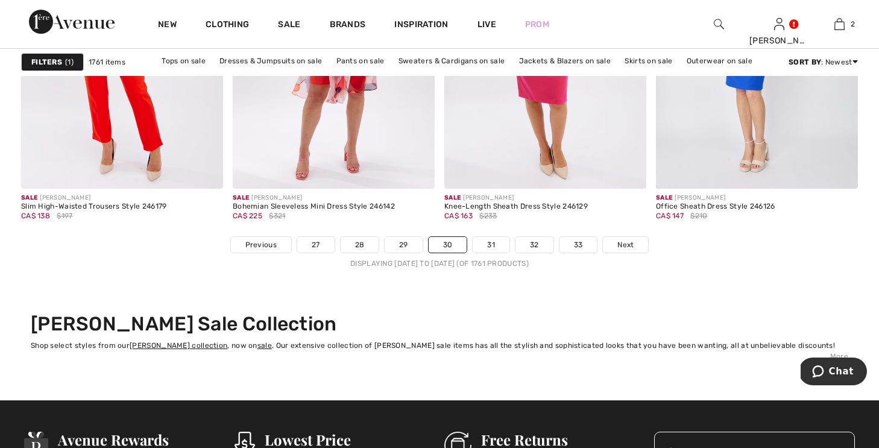
scroll to position [5418, 0]
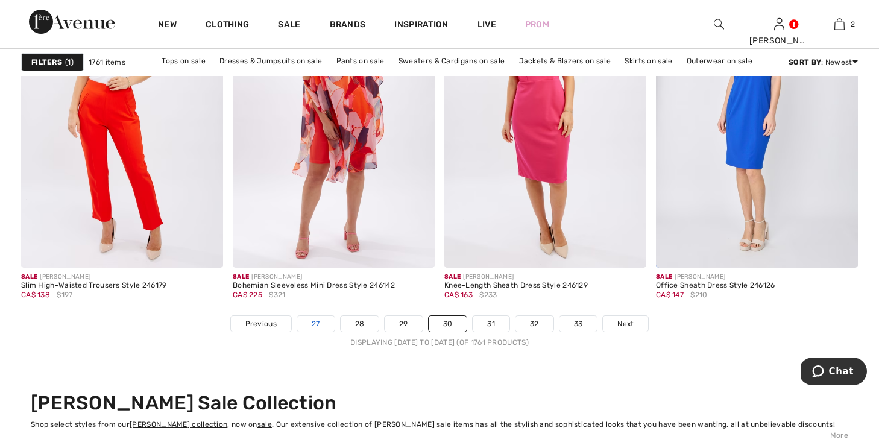
click at [306, 319] on link "27" at bounding box center [315, 324] width 37 height 16
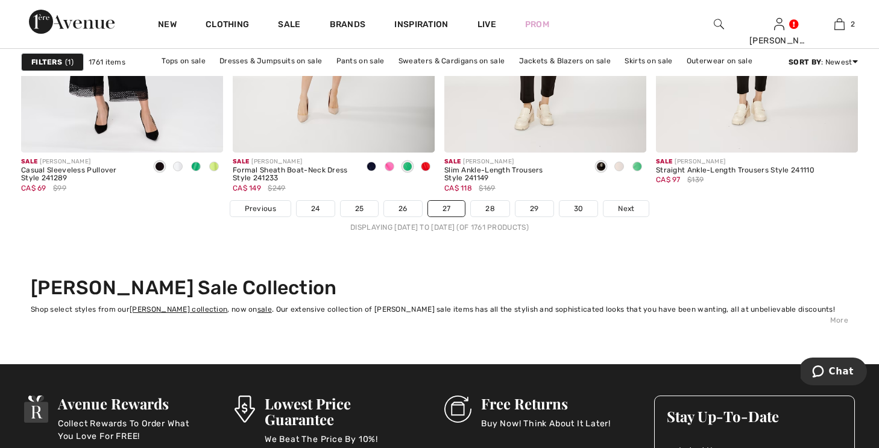
scroll to position [5522, 0]
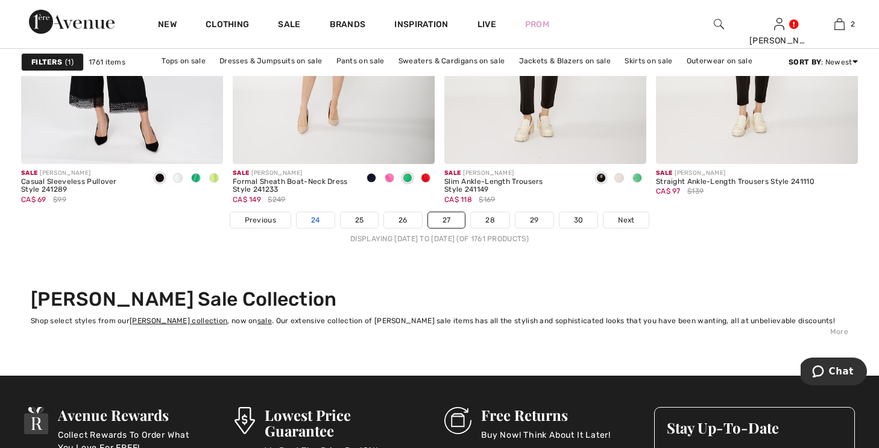
click at [313, 215] on link "24" at bounding box center [316, 220] width 38 height 16
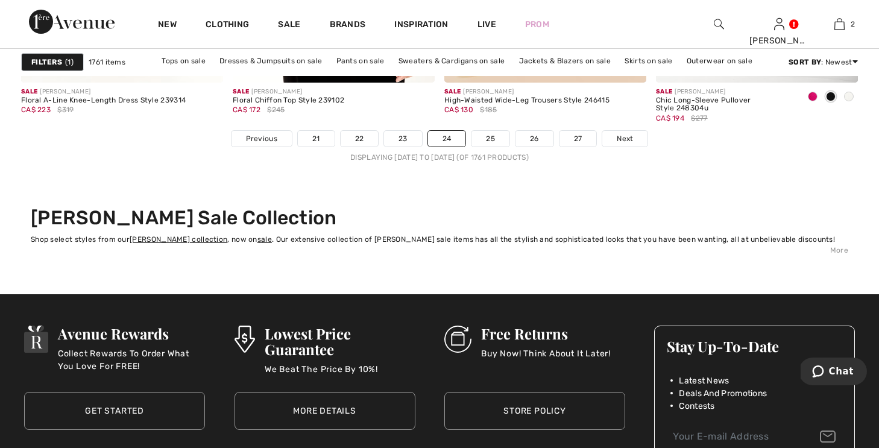
scroll to position [5524, 0]
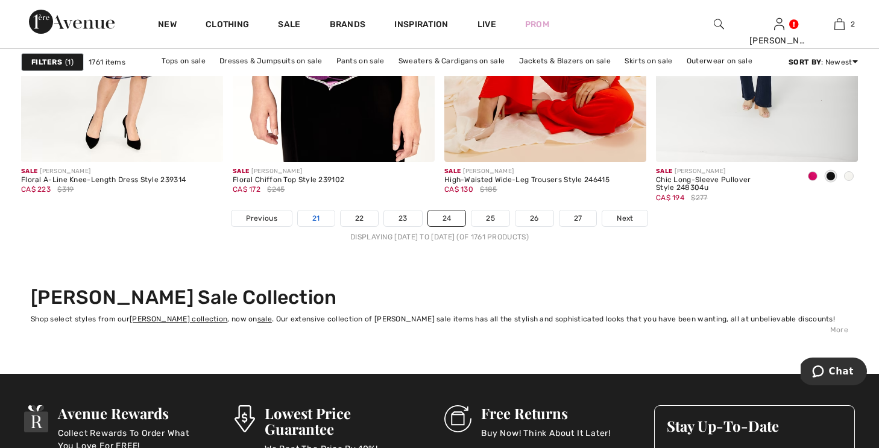
click at [313, 212] on link "21" at bounding box center [316, 218] width 37 height 16
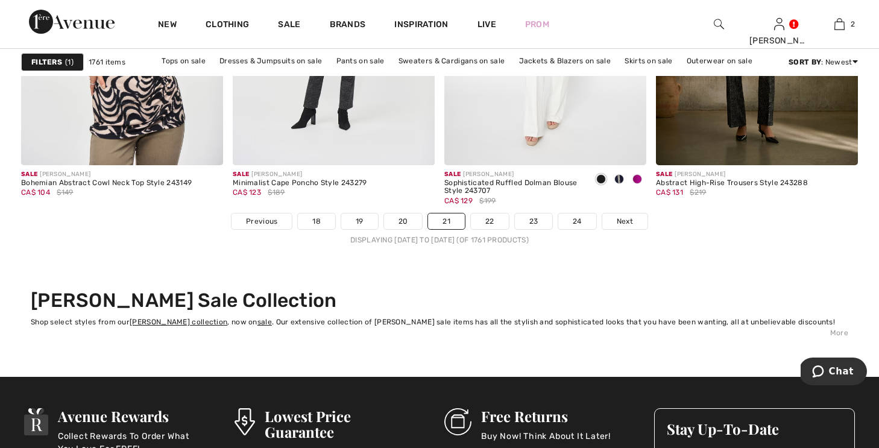
scroll to position [5515, 0]
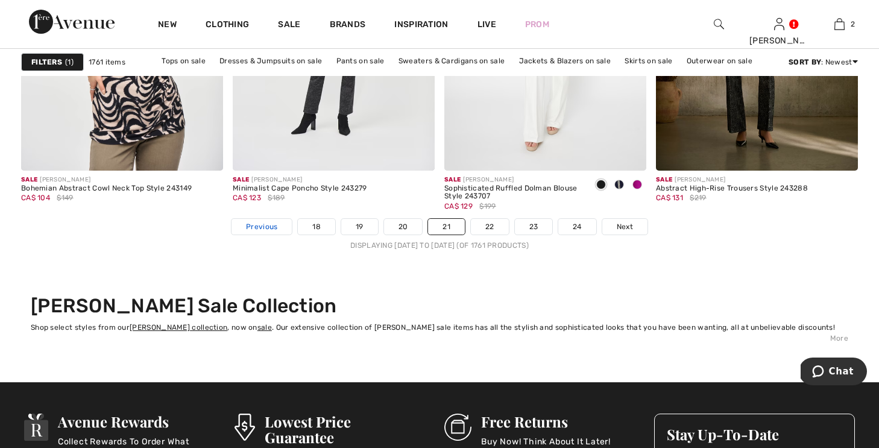
click at [250, 224] on span "Previous" at bounding box center [261, 226] width 31 height 11
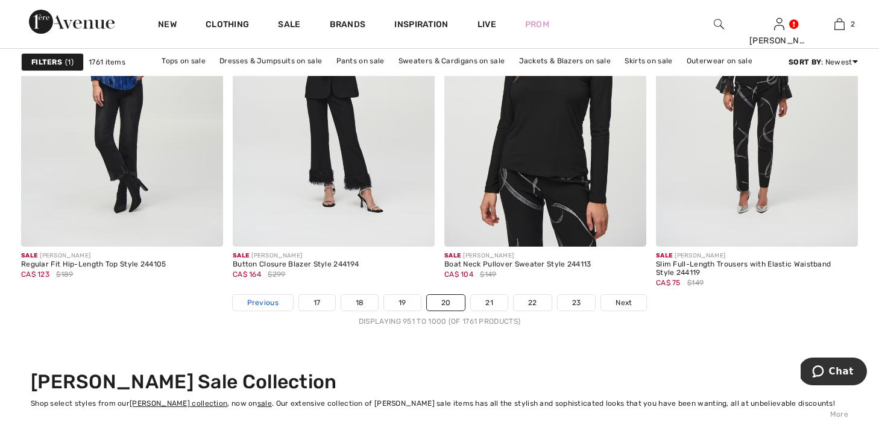
scroll to position [5469, 0]
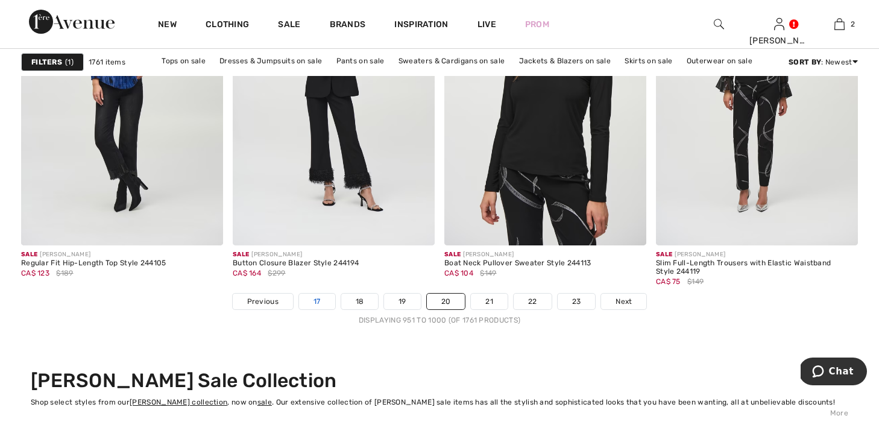
click at [318, 294] on link "17" at bounding box center [317, 302] width 36 height 16
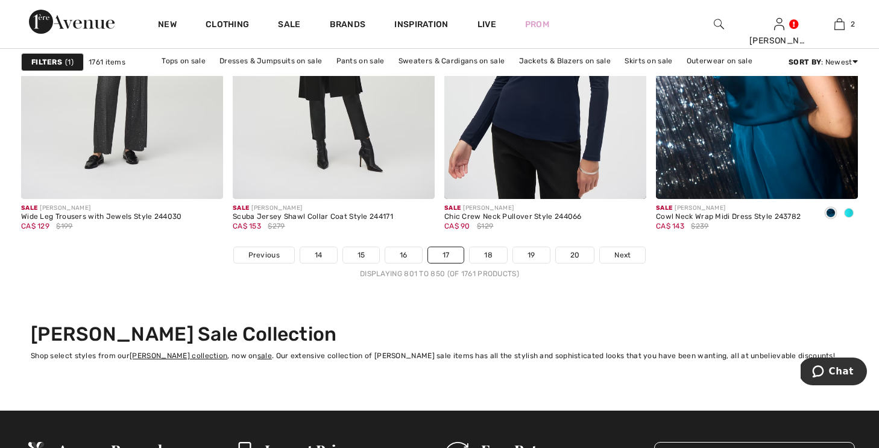
scroll to position [5478, 0]
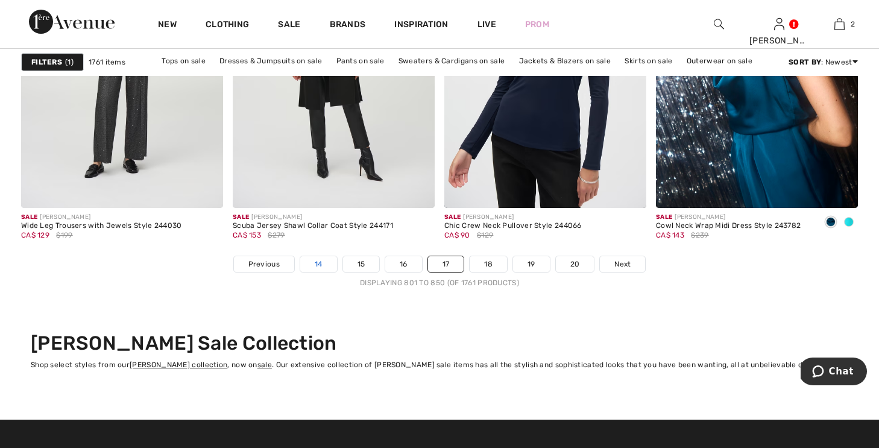
click at [317, 260] on link "14" at bounding box center [318, 264] width 37 height 16
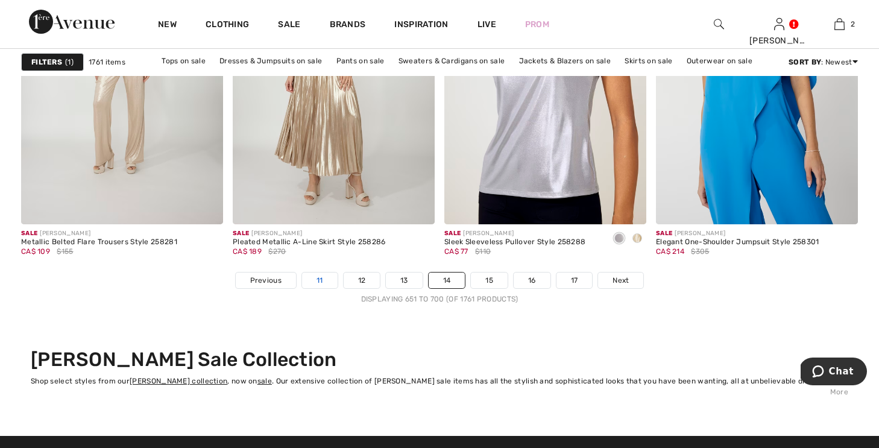
scroll to position [5460, 0]
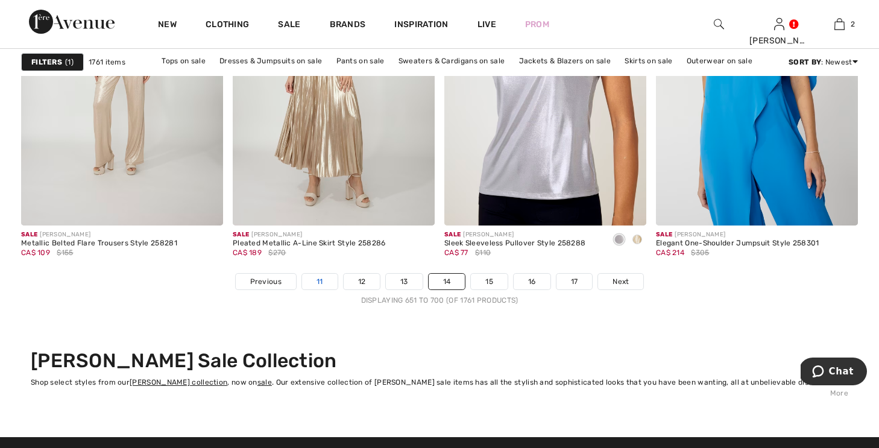
click at [320, 280] on link "11" at bounding box center [320, 282] width 36 height 16
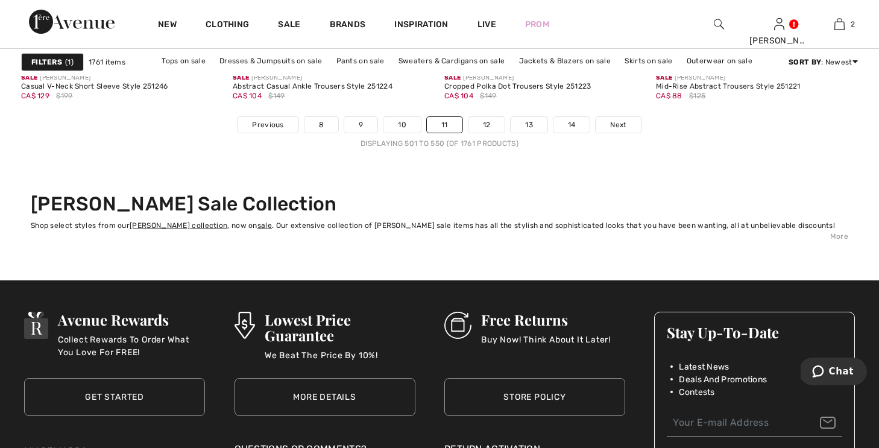
scroll to position [5625, 0]
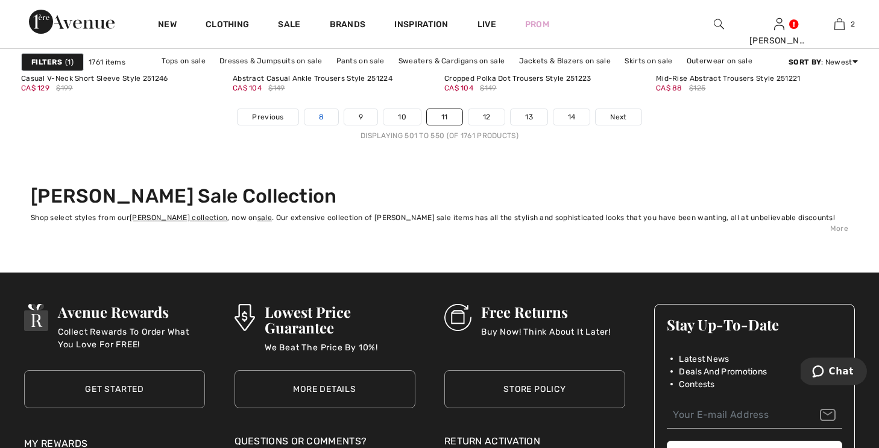
click at [322, 115] on link "8" at bounding box center [321, 117] width 34 height 16
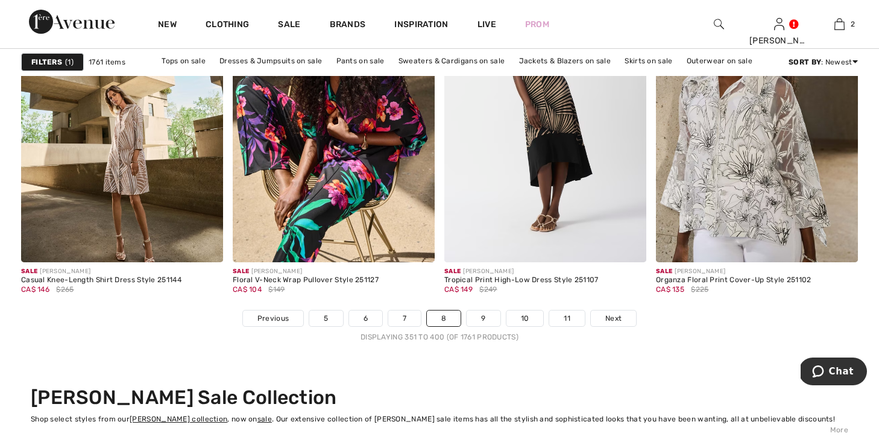
scroll to position [5426, 0]
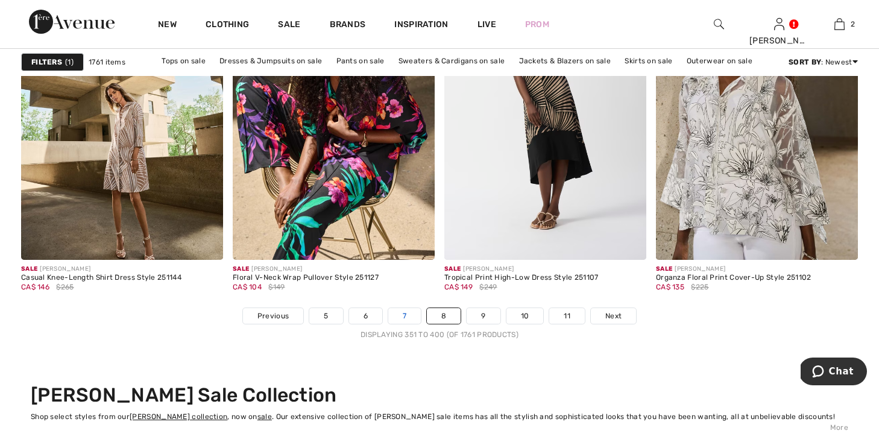
click at [403, 313] on link "7" at bounding box center [404, 316] width 33 height 16
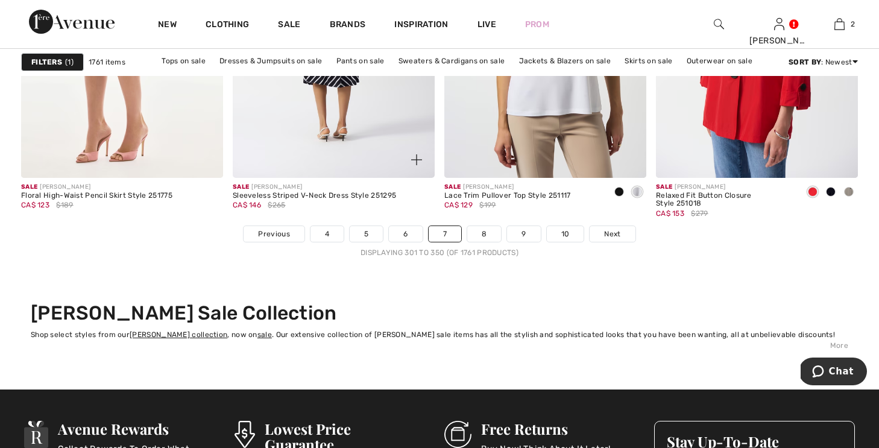
scroll to position [5518, 0]
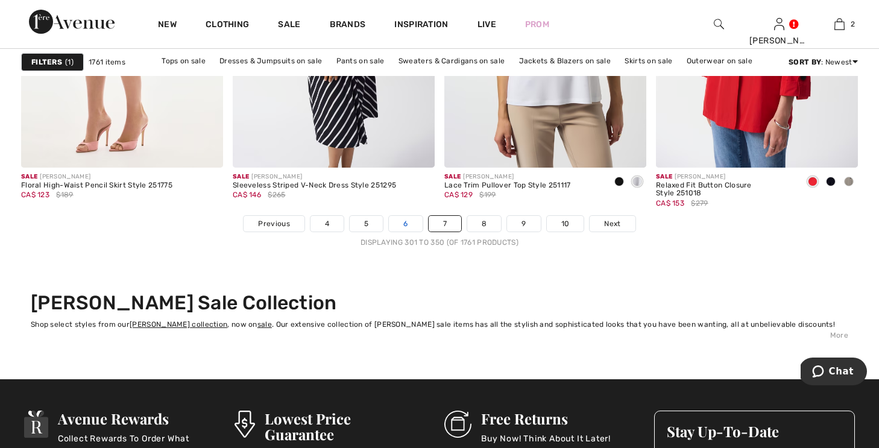
click at [408, 221] on link "6" at bounding box center [405, 224] width 33 height 16
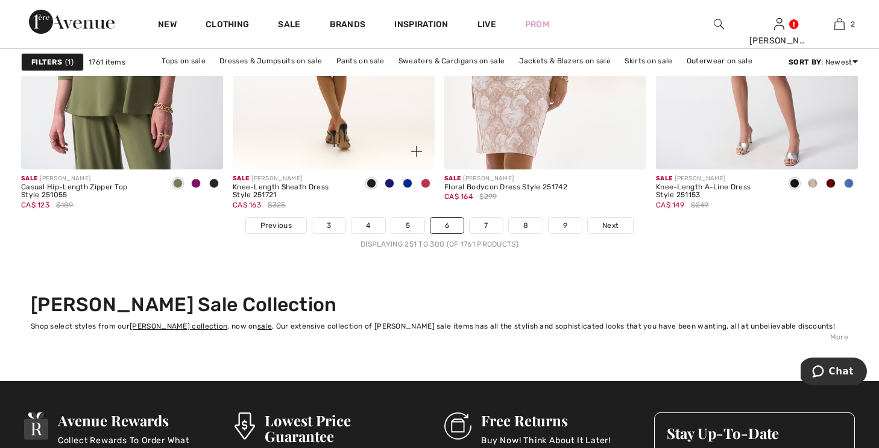
scroll to position [5531, 0]
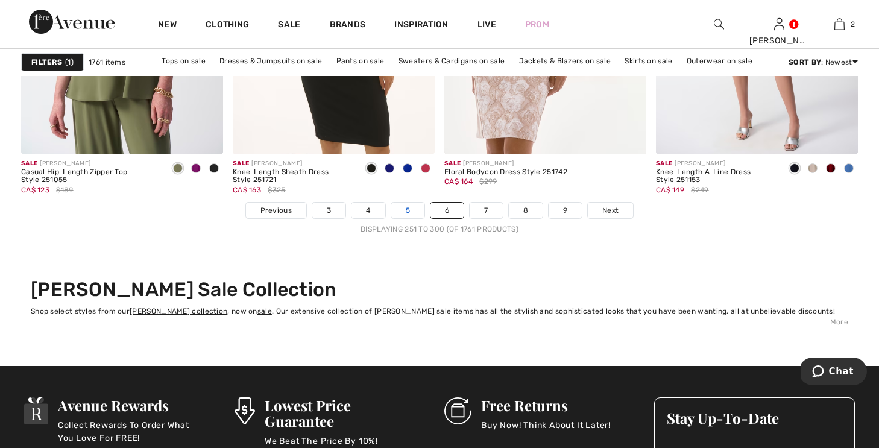
click at [409, 209] on link "5" at bounding box center [407, 211] width 33 height 16
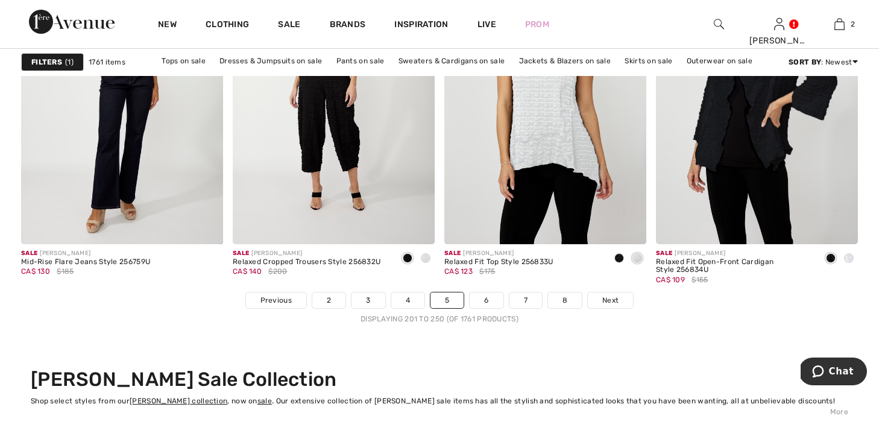
scroll to position [5440, 0]
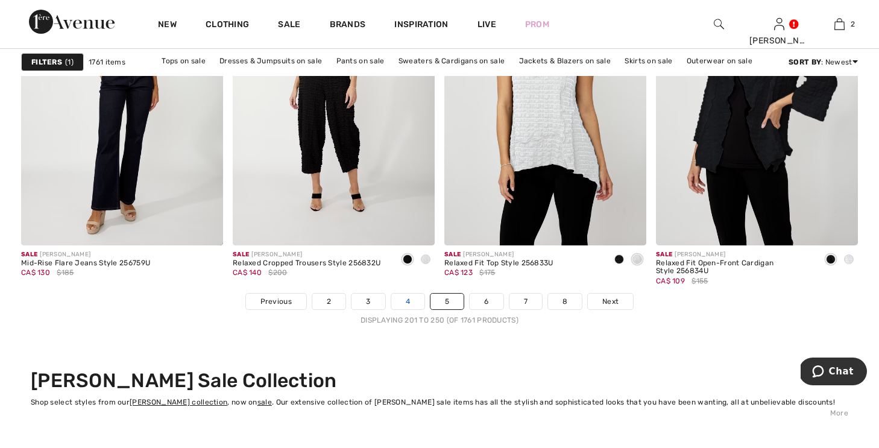
click at [406, 298] on link "4" at bounding box center [407, 302] width 33 height 16
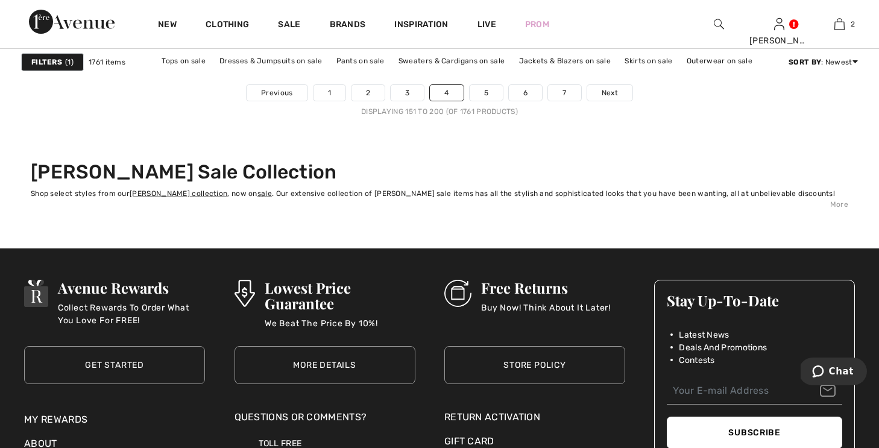
scroll to position [5648, 0]
click at [407, 92] on link "3" at bounding box center [407, 94] width 33 height 16
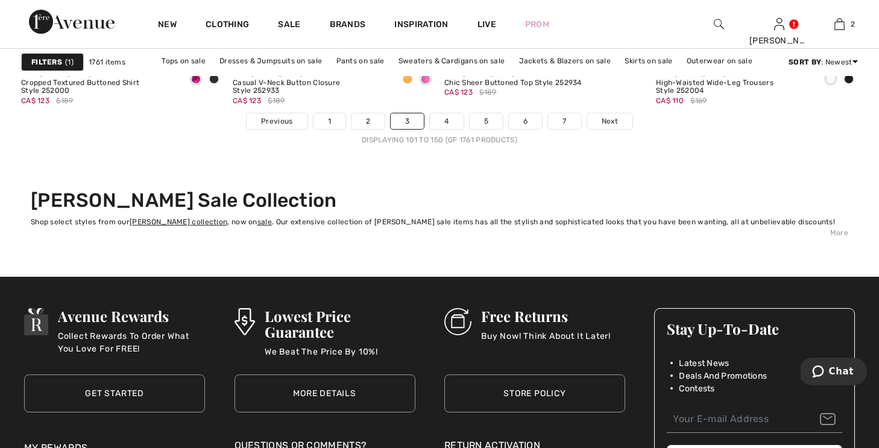
scroll to position [5615, 0]
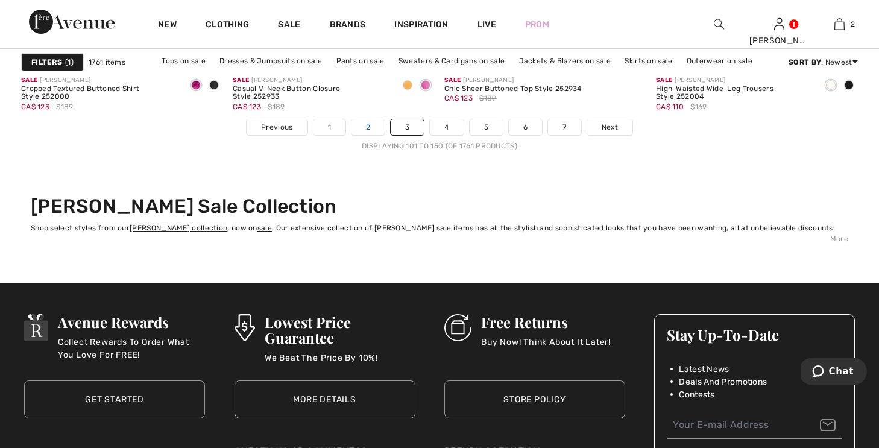
click at [367, 127] on link "2" at bounding box center [367, 127] width 33 height 16
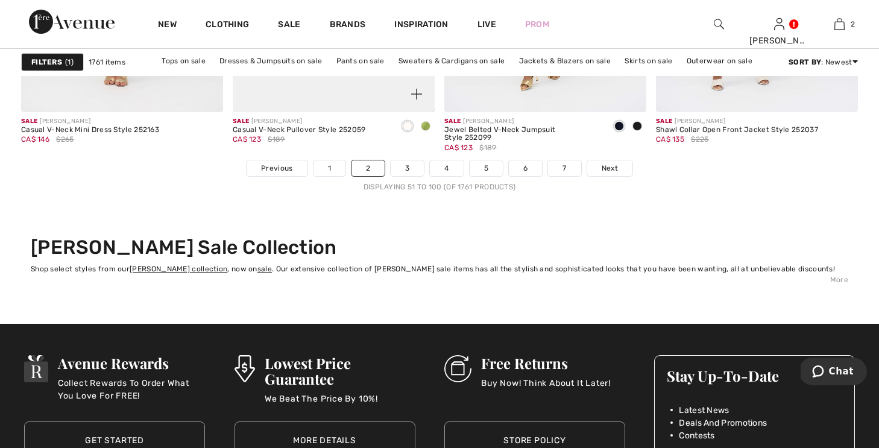
scroll to position [5574, 0]
click at [365, 169] on link "2" at bounding box center [367, 168] width 33 height 16
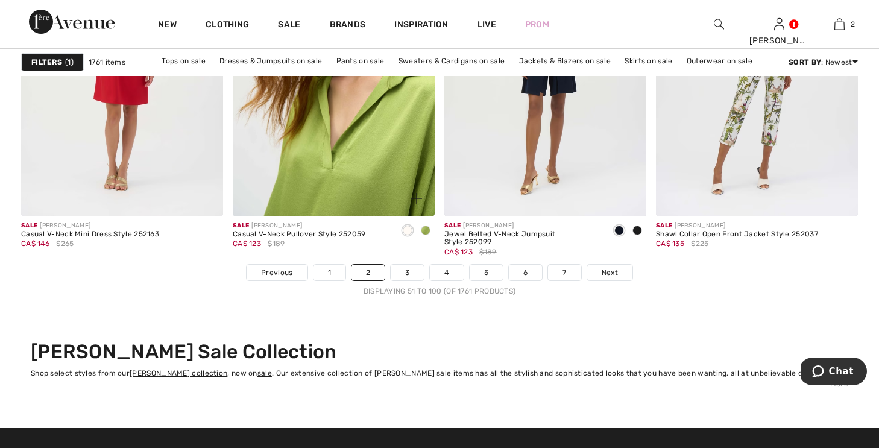
scroll to position [5465, 0]
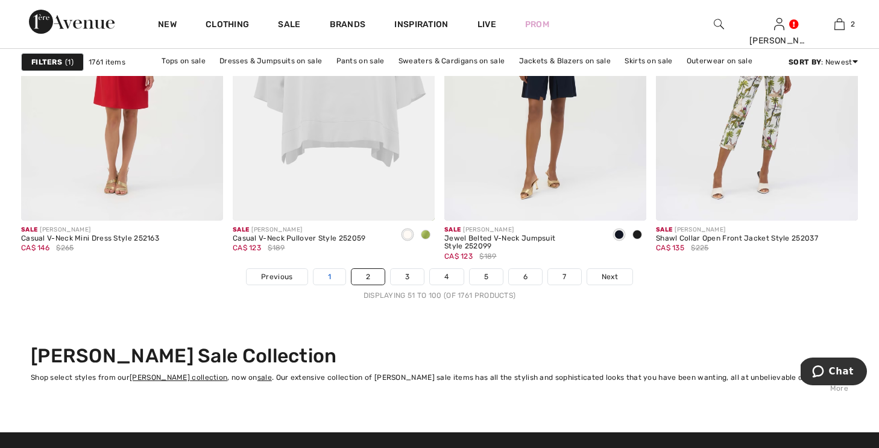
click at [330, 277] on link "1" at bounding box center [329, 277] width 32 height 16
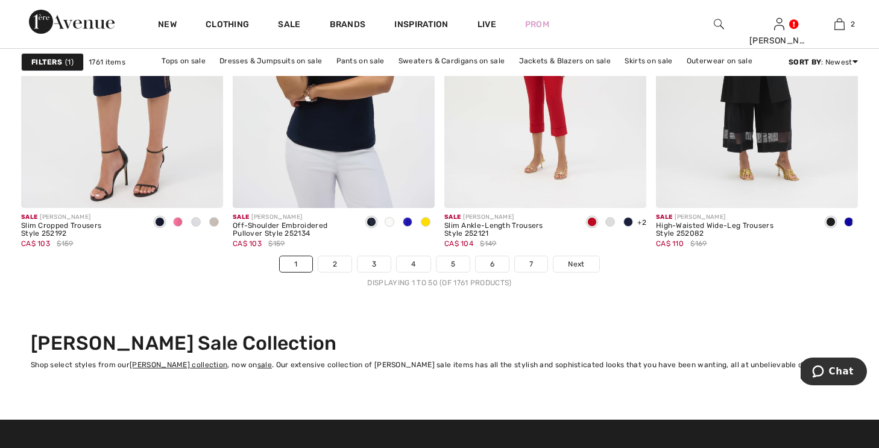
scroll to position [5477, 0]
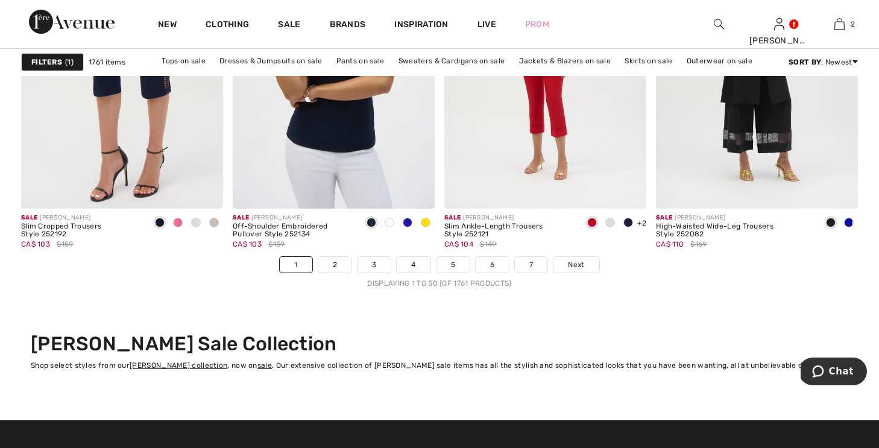
click at [297, 261] on link "1" at bounding box center [296, 265] width 32 height 16
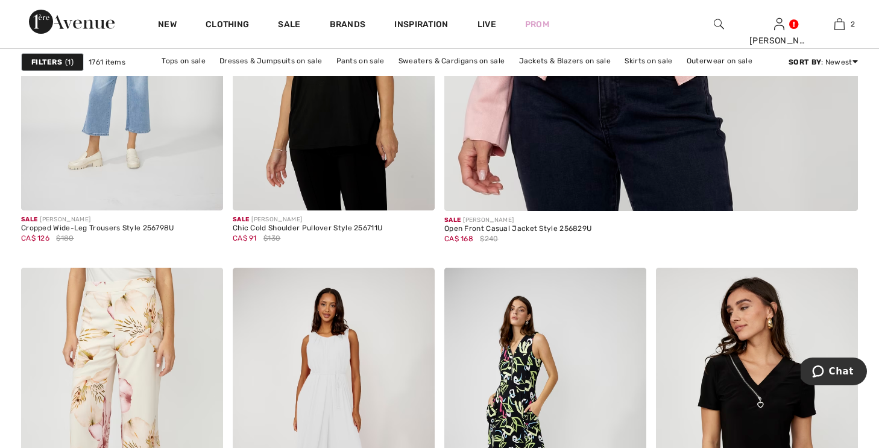
scroll to position [706, 0]
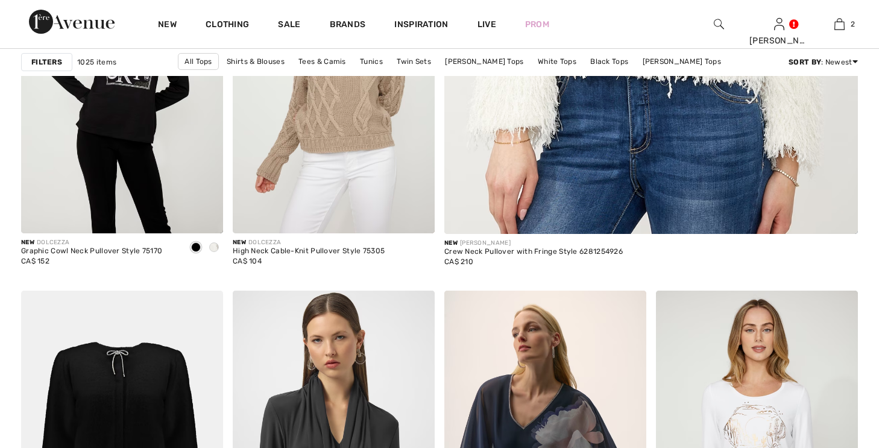
checkbox input "true"
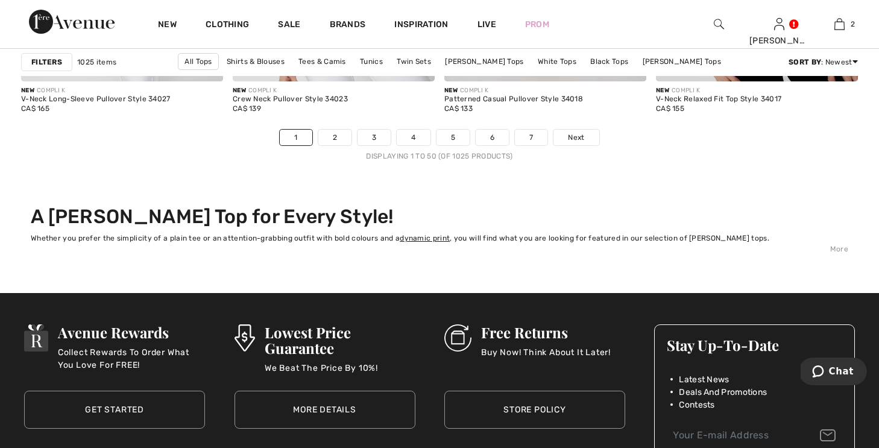
scroll to position [5595, 0]
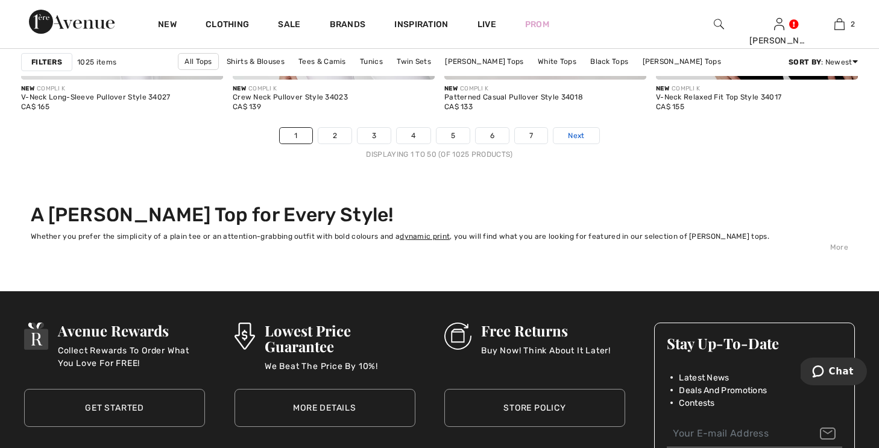
click at [580, 134] on span "Next" at bounding box center [576, 135] width 16 height 11
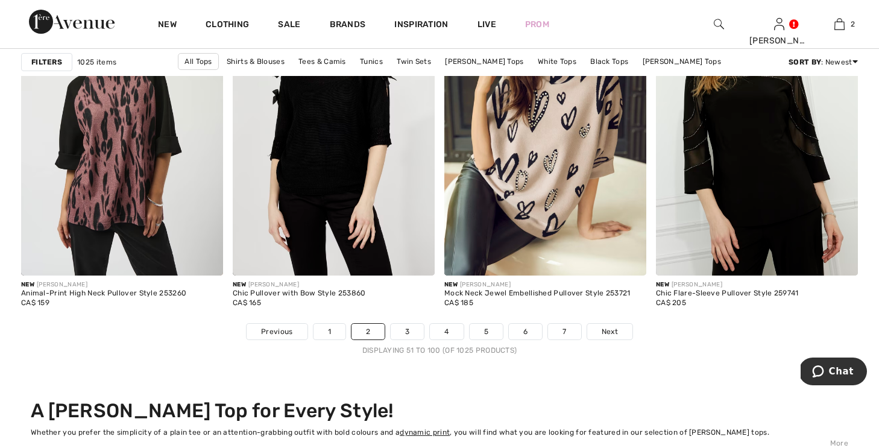
scroll to position [5612, 0]
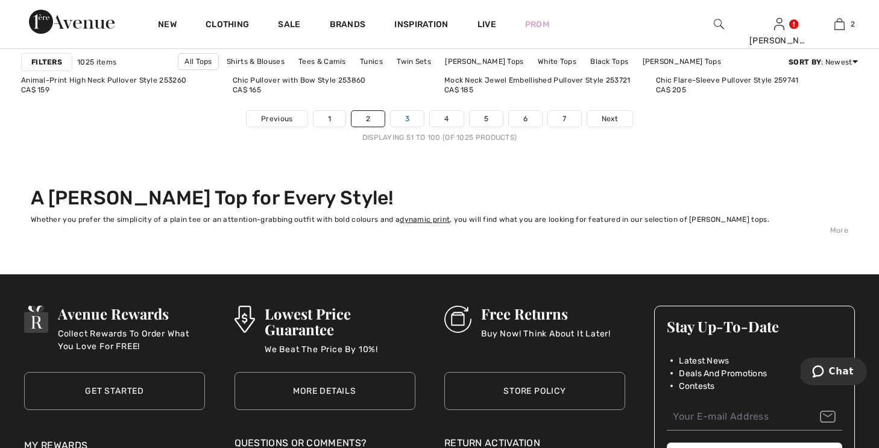
click at [408, 114] on link "3" at bounding box center [407, 119] width 33 height 16
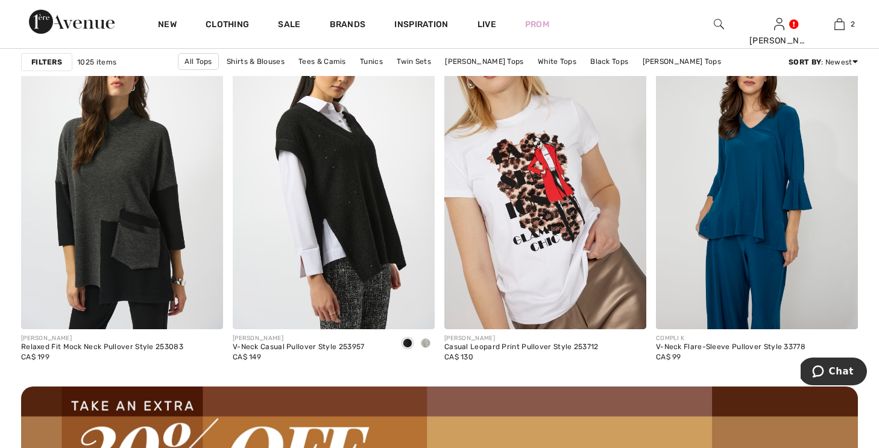
scroll to position [2547, 0]
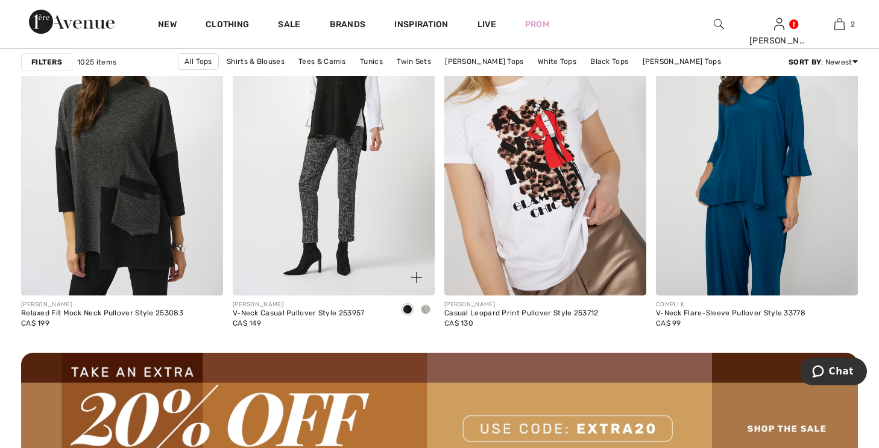
click at [358, 172] on img at bounding box center [334, 144] width 202 height 303
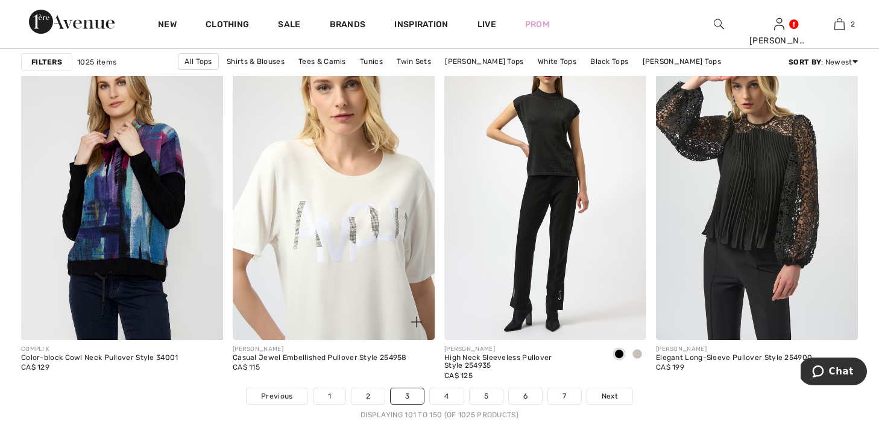
scroll to position [5334, 0]
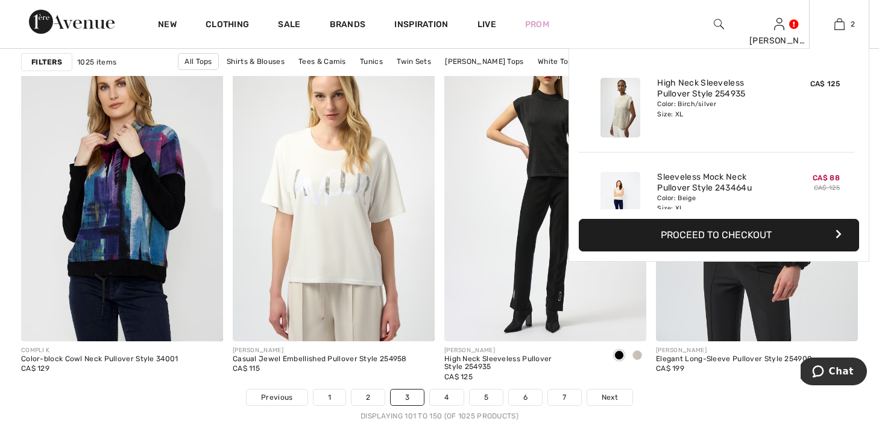
click at [851, 43] on div "2 Added to Bag Joseph Ribkoff High Neck Sleeveless Pullover Style 254935 CA$ 12…" at bounding box center [839, 24] width 60 height 48
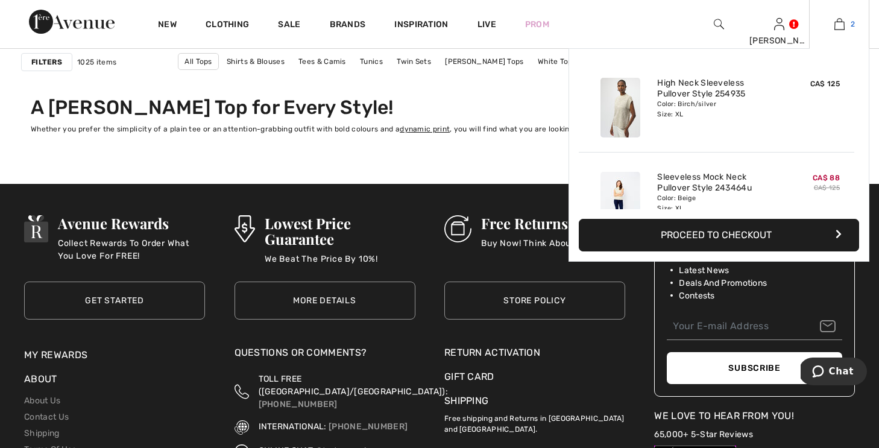
scroll to position [5780, 0]
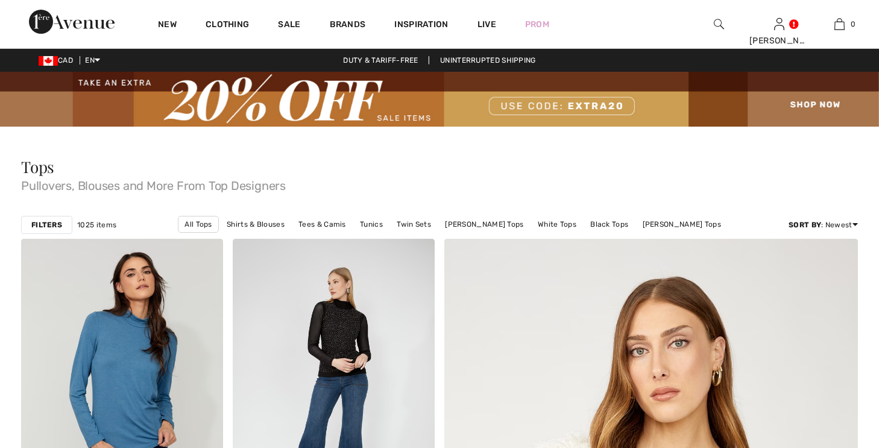
checkbox input "true"
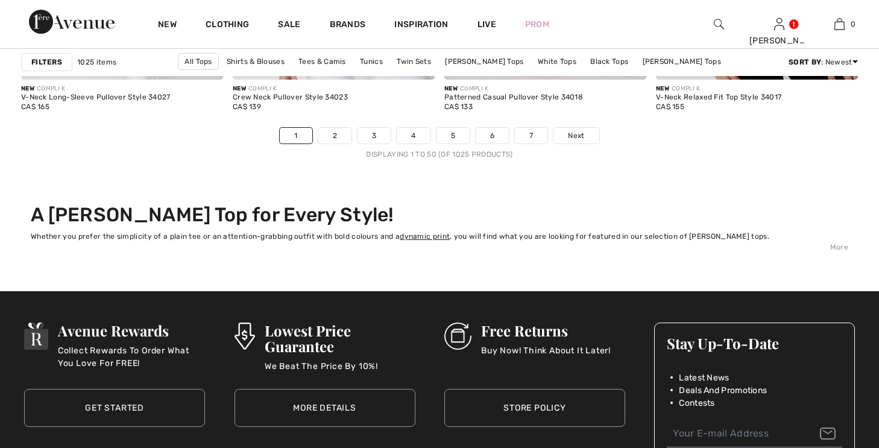
scroll to position [5595, 0]
